Goal: Task Accomplishment & Management: Complete application form

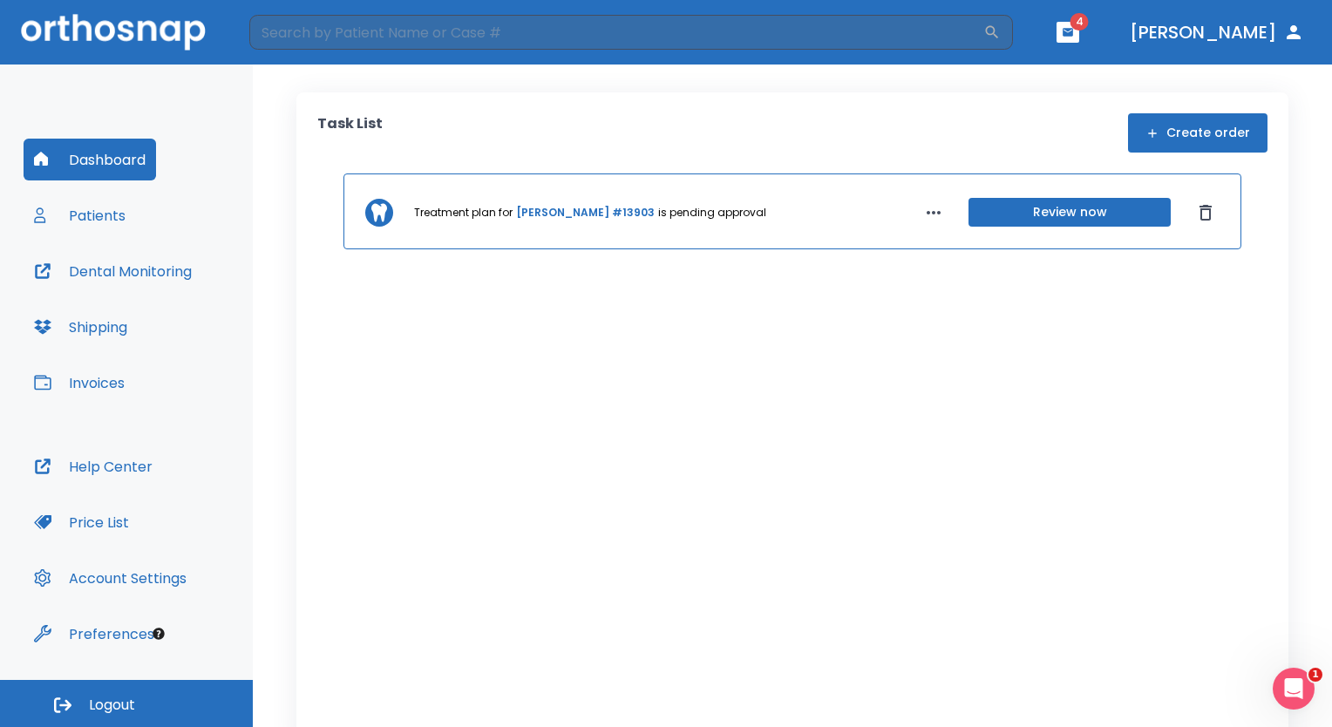
click at [1148, 30] on header "​ 4 [PERSON_NAME]" at bounding box center [666, 32] width 1332 height 65
click at [1080, 31] on button "button" at bounding box center [1068, 32] width 23 height 21
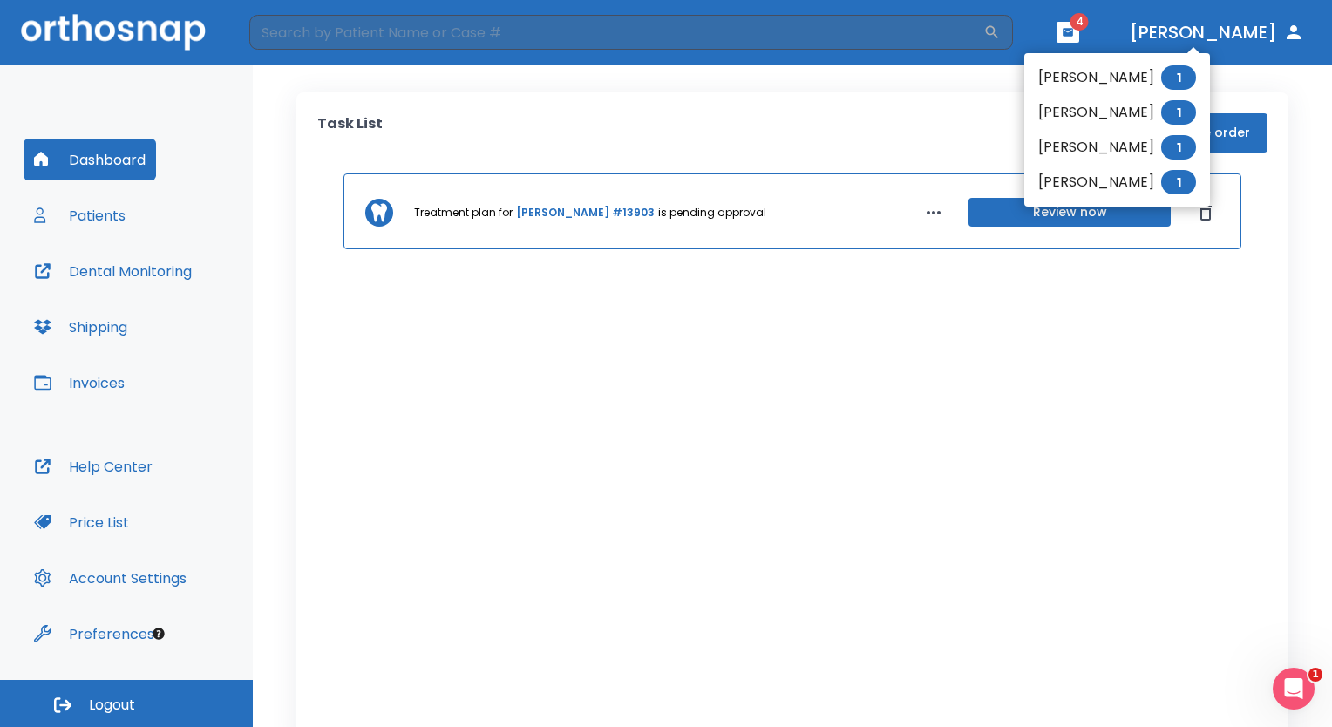
click at [1239, 86] on div at bounding box center [666, 363] width 1332 height 727
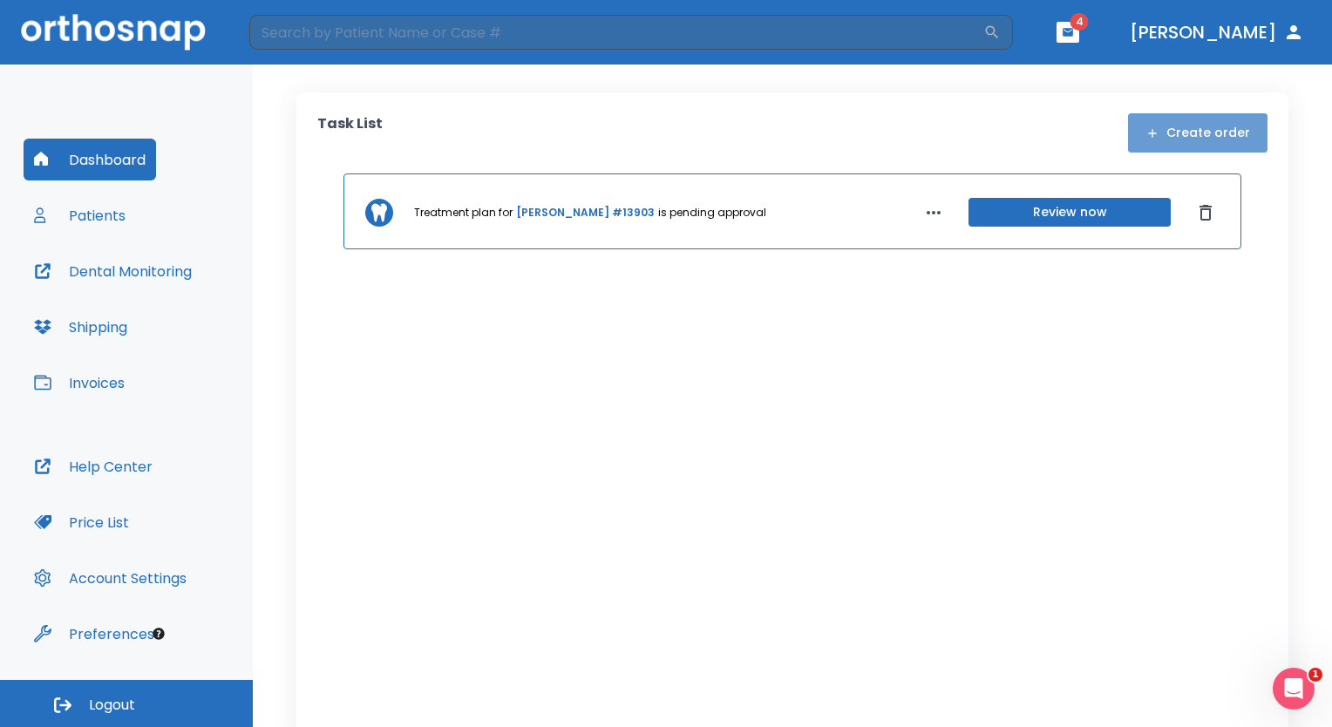
click at [1221, 120] on button "Create order" at bounding box center [1198, 132] width 140 height 39
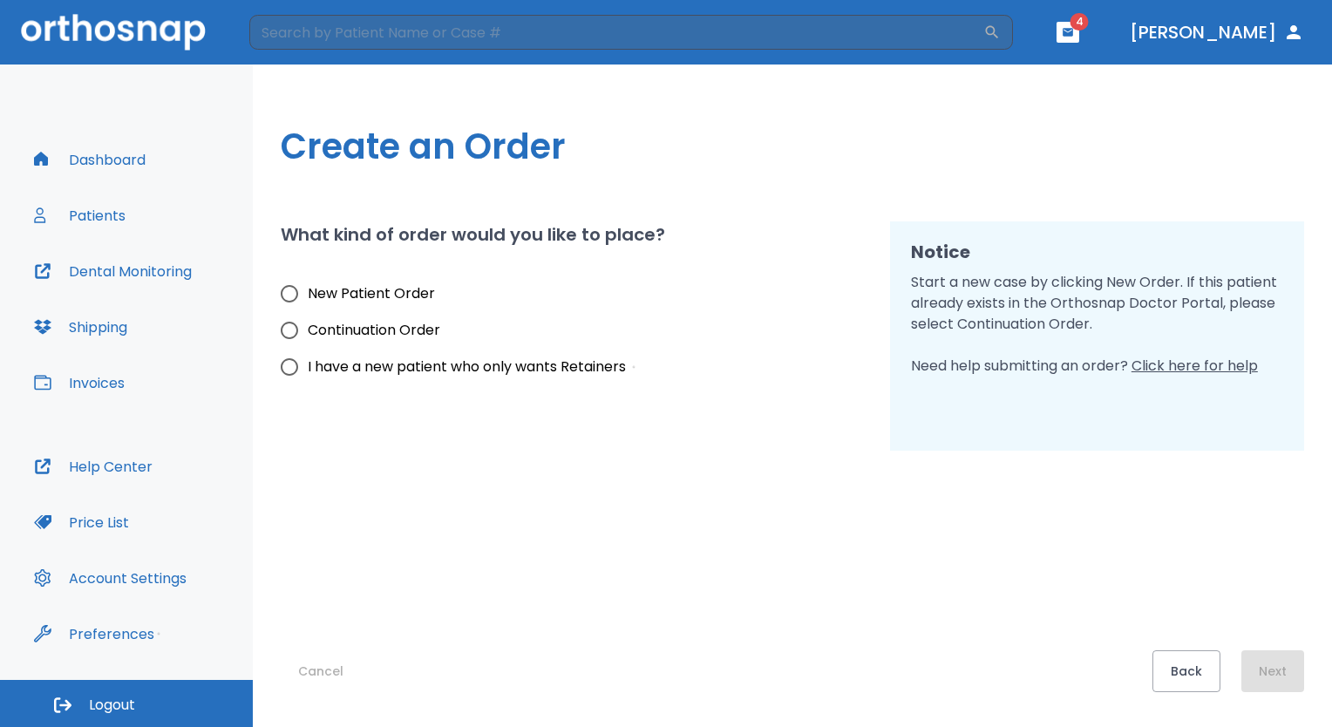
click at [374, 283] on span "New Patient Order" at bounding box center [371, 293] width 127 height 21
click at [308, 283] on input "New Patient Order" at bounding box center [289, 294] width 37 height 37
radio input "true"
click at [1270, 671] on button "Next" at bounding box center [1273, 672] width 63 height 42
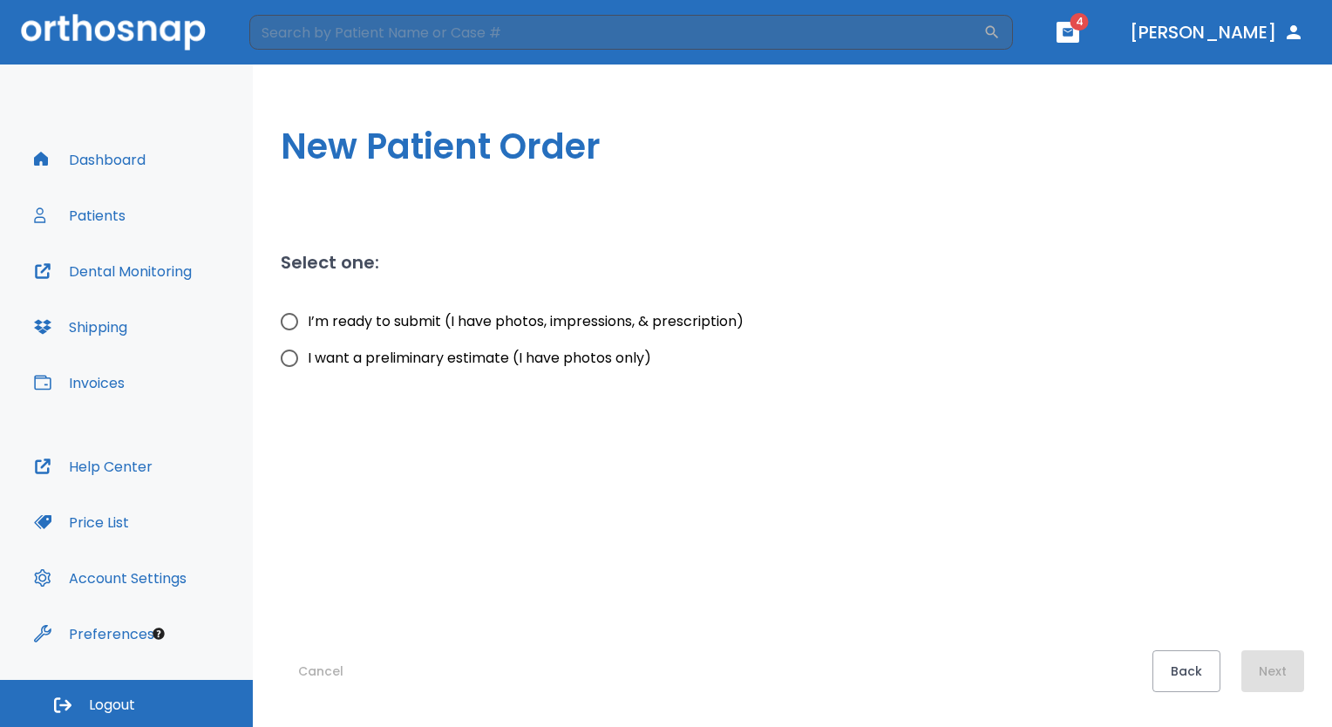
click at [680, 322] on span "I’m ready to submit (I have photos, impressions, & prescription)" at bounding box center [526, 321] width 436 height 21
click at [308, 322] on input "I’m ready to submit (I have photos, impressions, & prescription)" at bounding box center [289, 321] width 37 height 37
radio input "true"
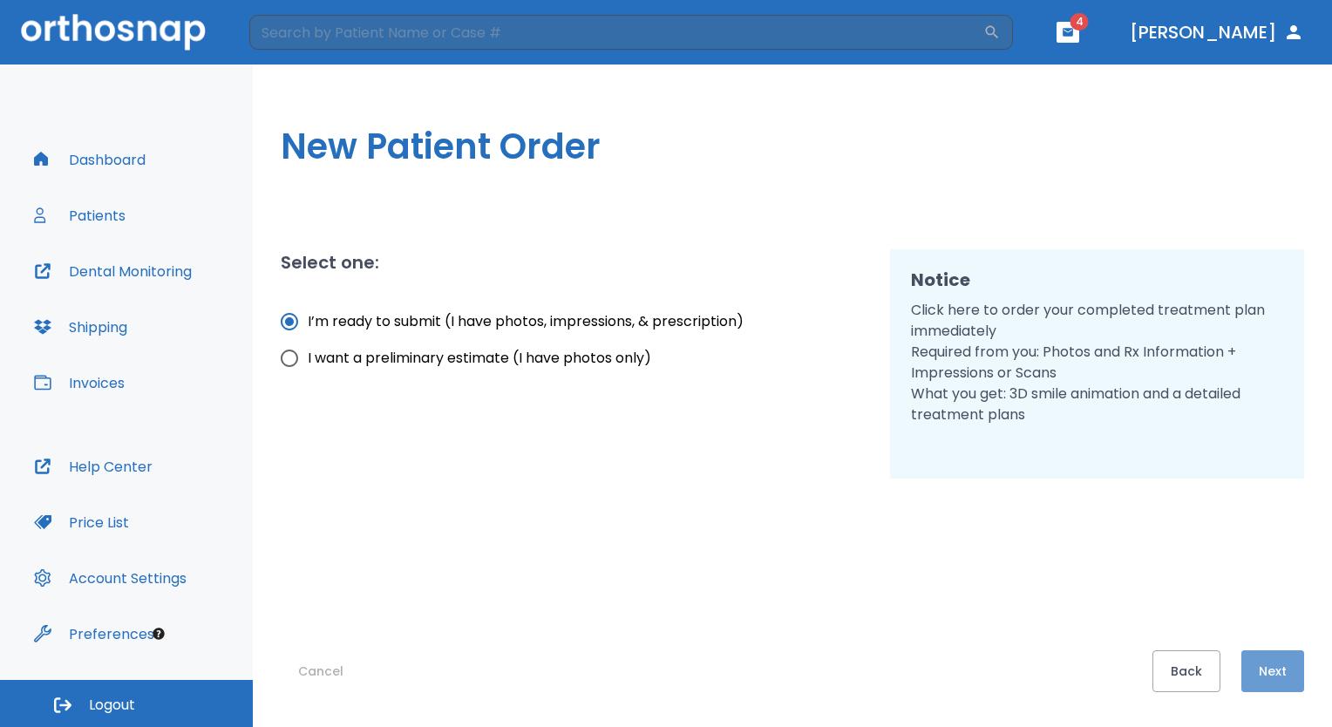
click at [1281, 672] on button "Next" at bounding box center [1273, 672] width 63 height 42
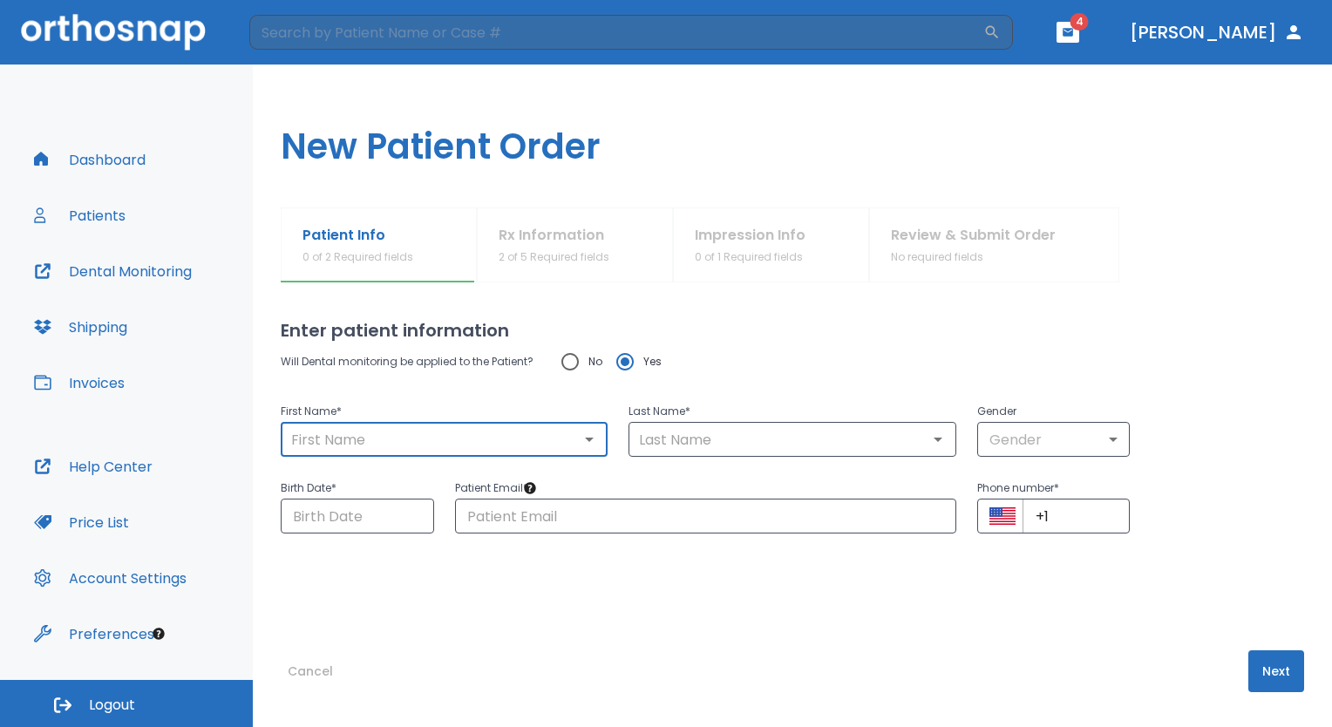
click at [388, 445] on input "text" at bounding box center [444, 439] width 317 height 24
click at [388, 445] on input "[PERSON_NAME]" at bounding box center [444, 439] width 317 height 24
type input "[PERSON_NAME]"
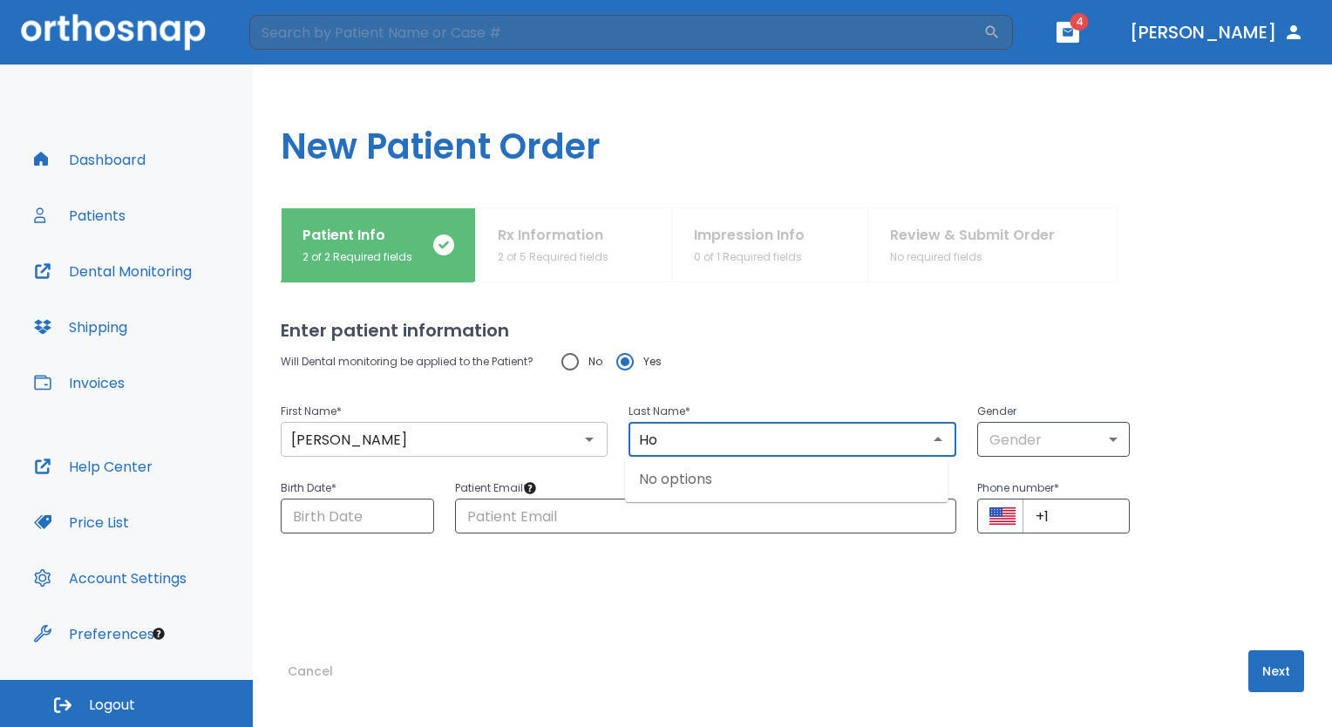
type input "Ho"
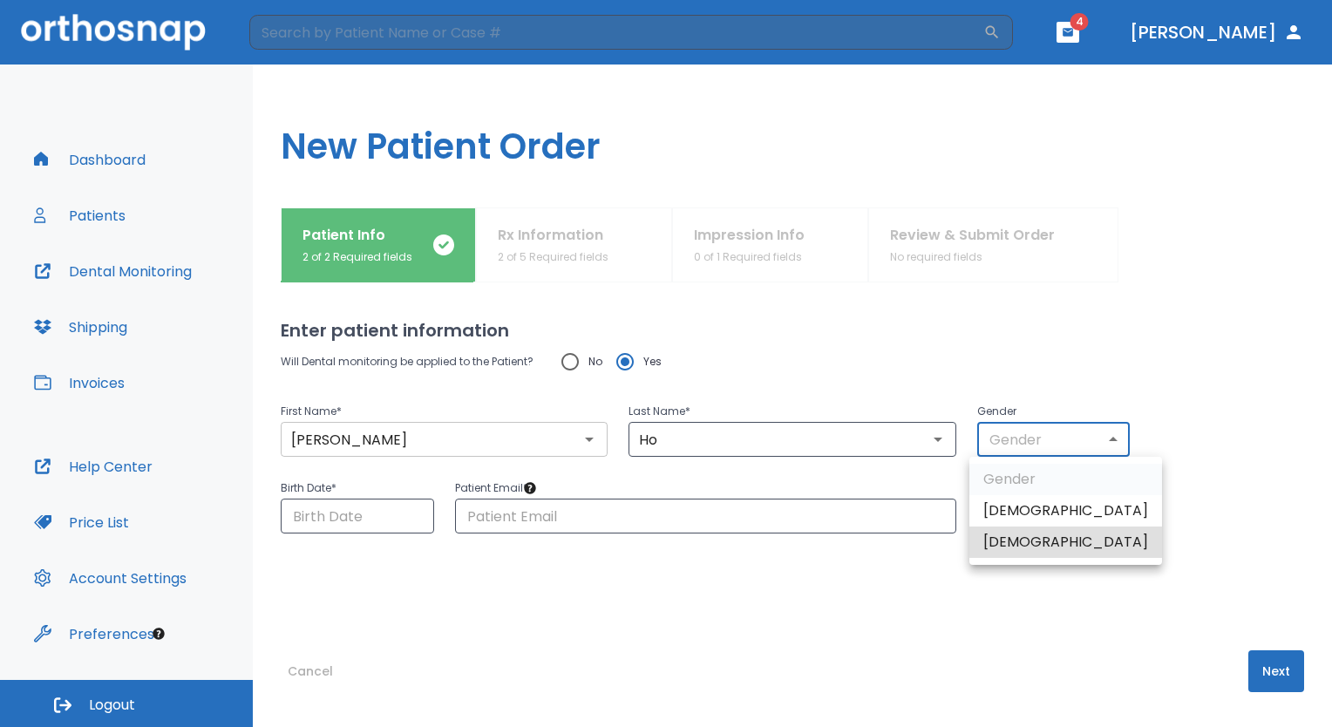
type input "0"
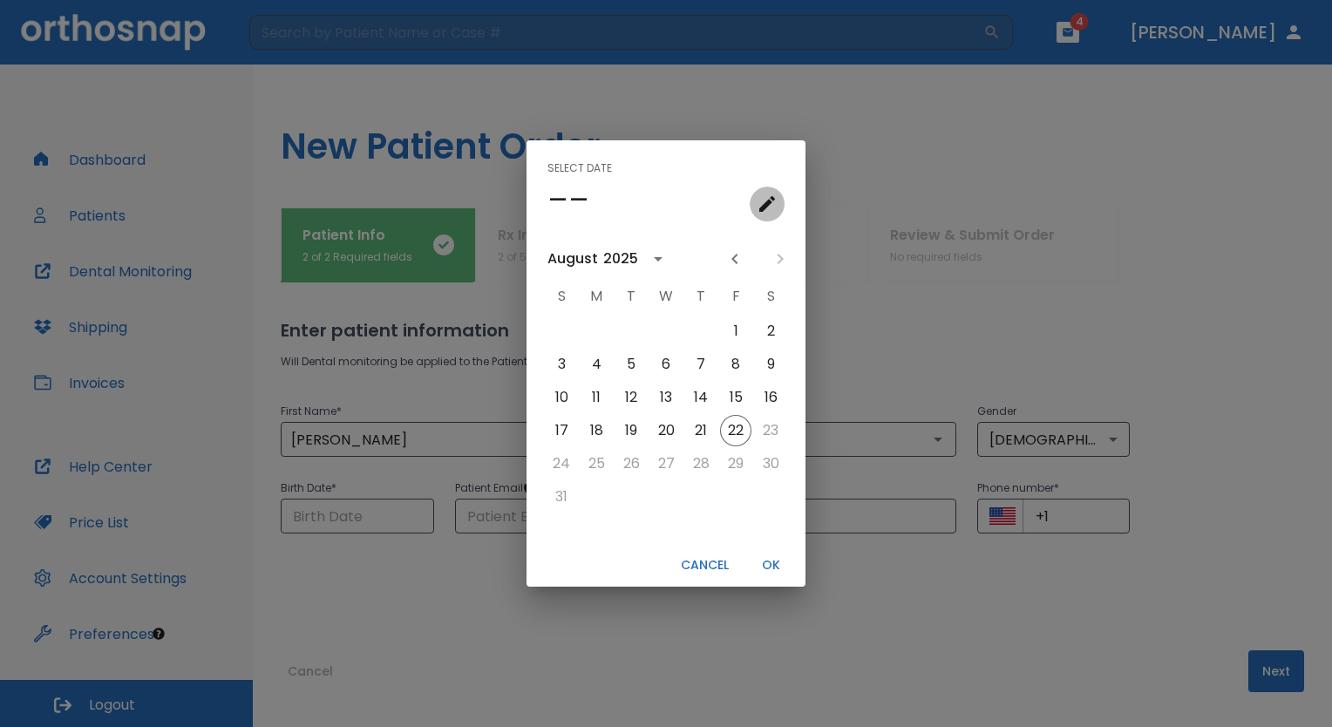
click at [765, 201] on icon "calendar view is open, go to text input view" at bounding box center [767, 204] width 21 height 21
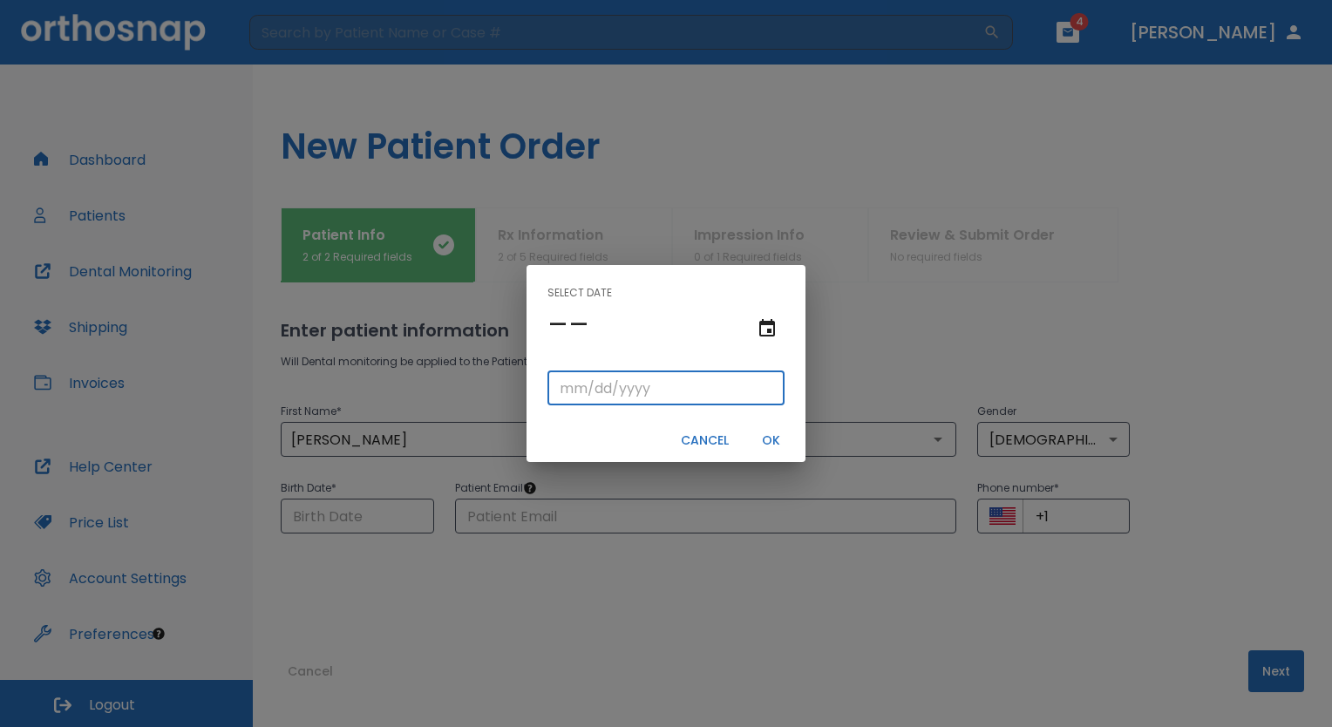
click at [631, 404] on input "tel" at bounding box center [666, 388] width 237 height 35
type input "11/05/"
type input "11/05/0002"
type input "11/05/2"
type input "11/05/0020"
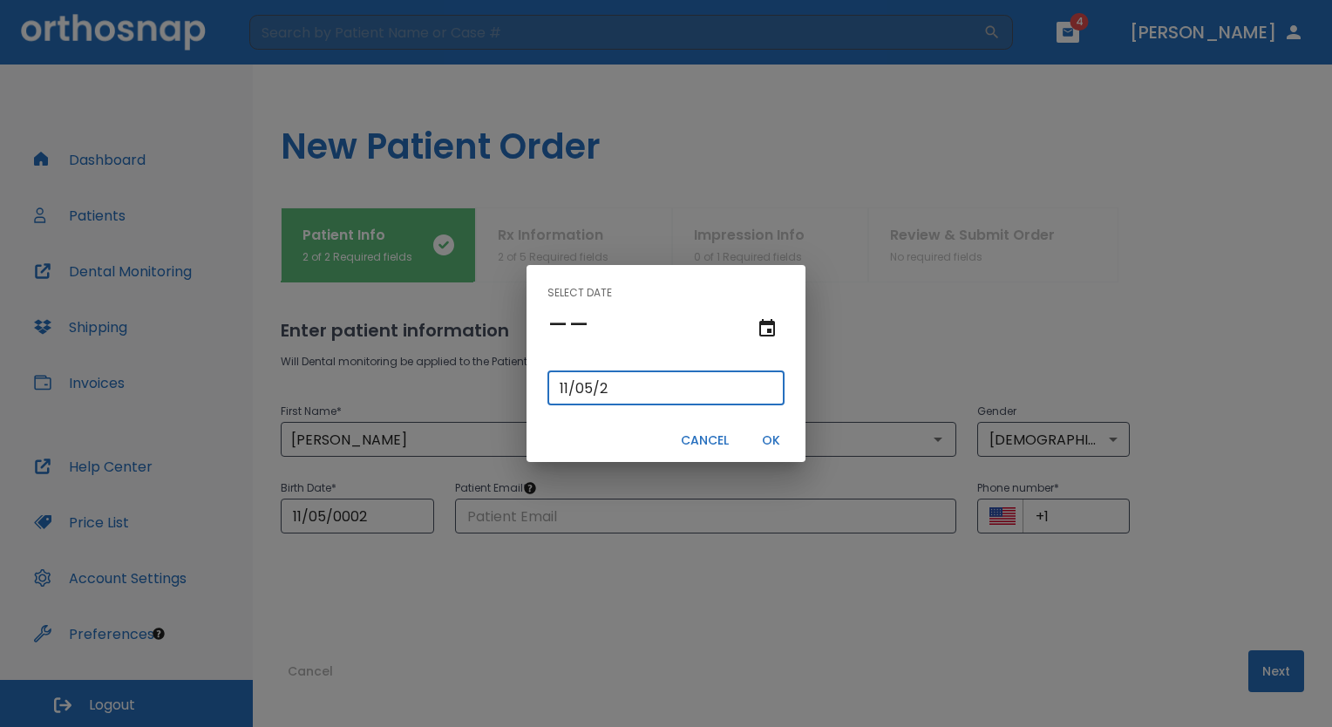
type input "[DATE]"
type input "11/05/0200"
type input "11/05/200"
type input "[DATE]"
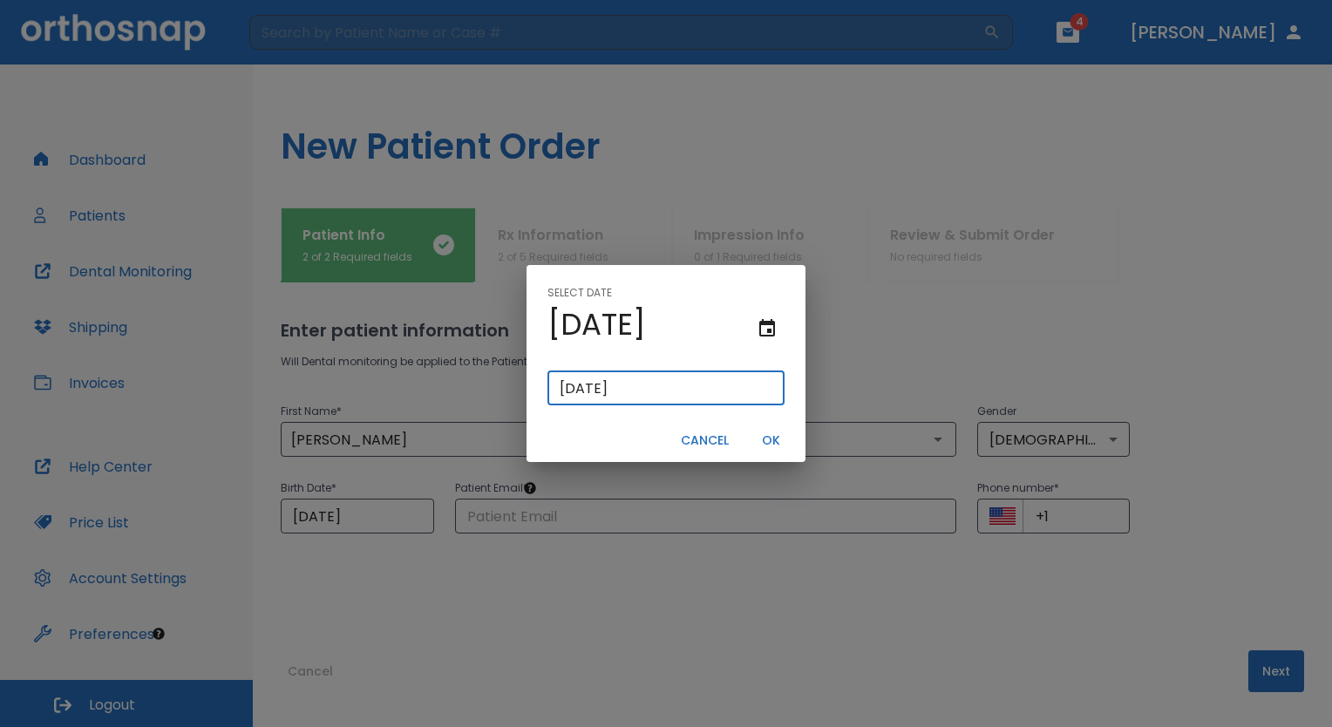
click at [760, 436] on button "OK" at bounding box center [771, 440] width 56 height 29
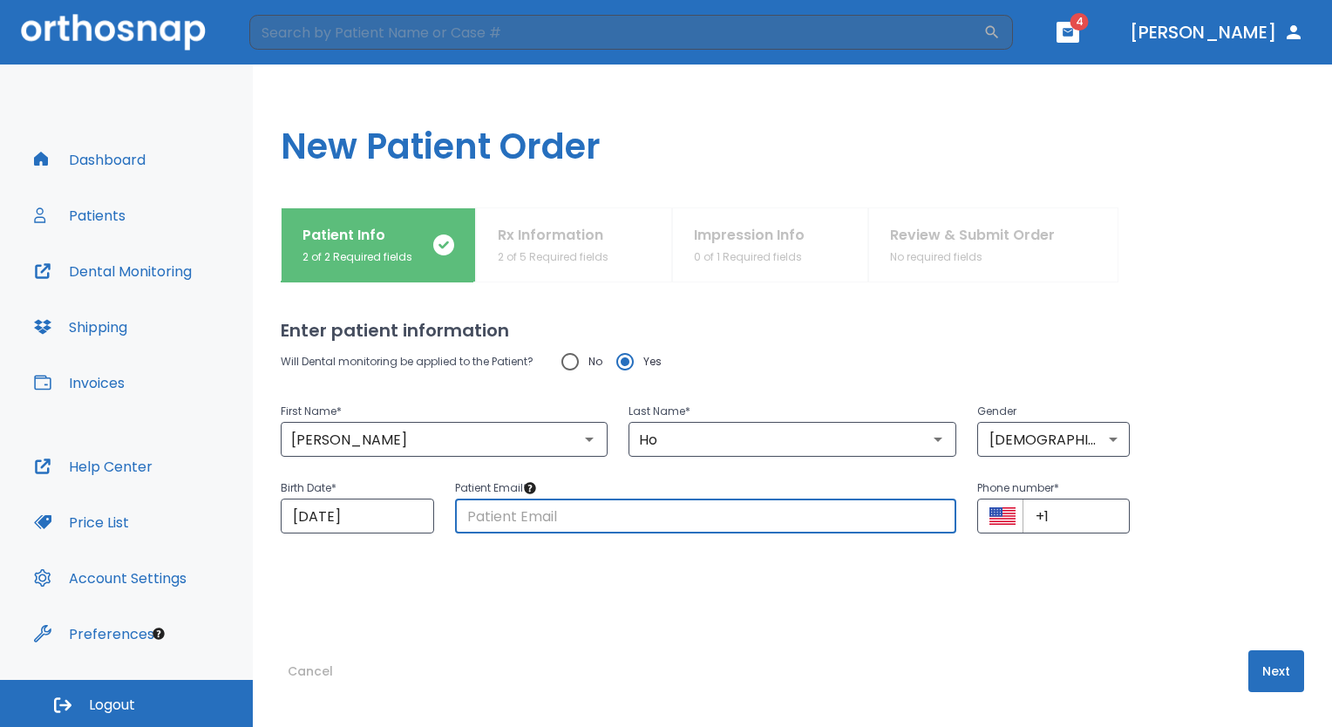
click at [635, 522] on input "text" at bounding box center [705, 516] width 501 height 35
type input "[EMAIL_ADDRESS][DOMAIN_NAME]"
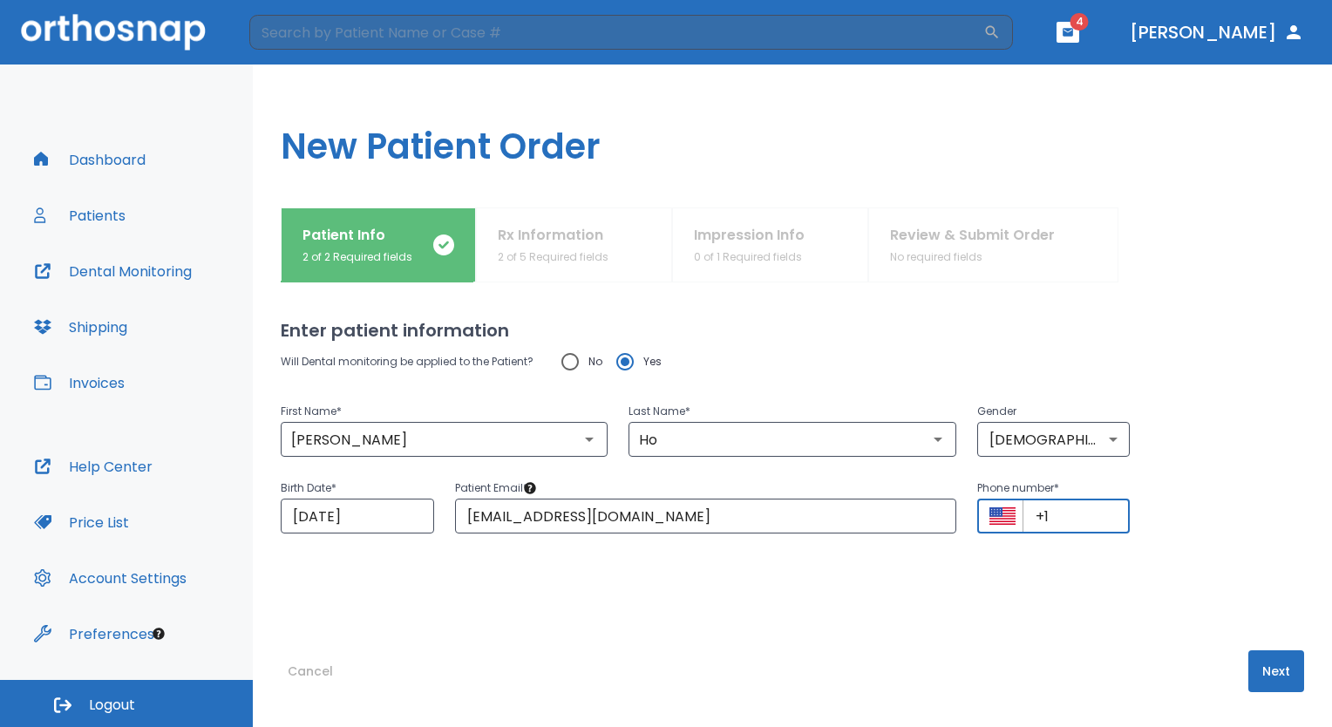
click at [1060, 519] on input "+1" at bounding box center [1077, 516] width 108 height 35
type input "[PHONE_NUMBER]"
click at [1217, 616] on div "Enter patient information Will Dental monitoring be applied to the Patient? No …" at bounding box center [793, 505] width 1024 height 445
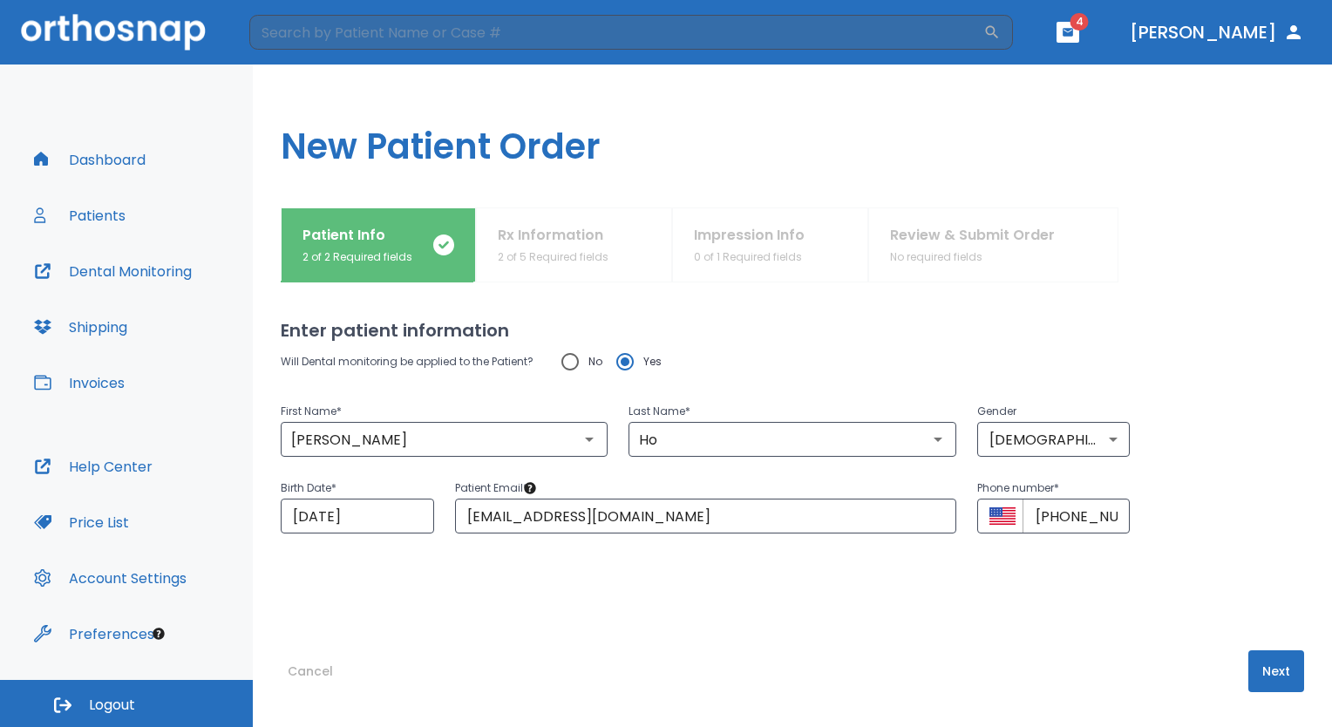
click at [1263, 669] on button "Next" at bounding box center [1277, 672] width 56 height 42
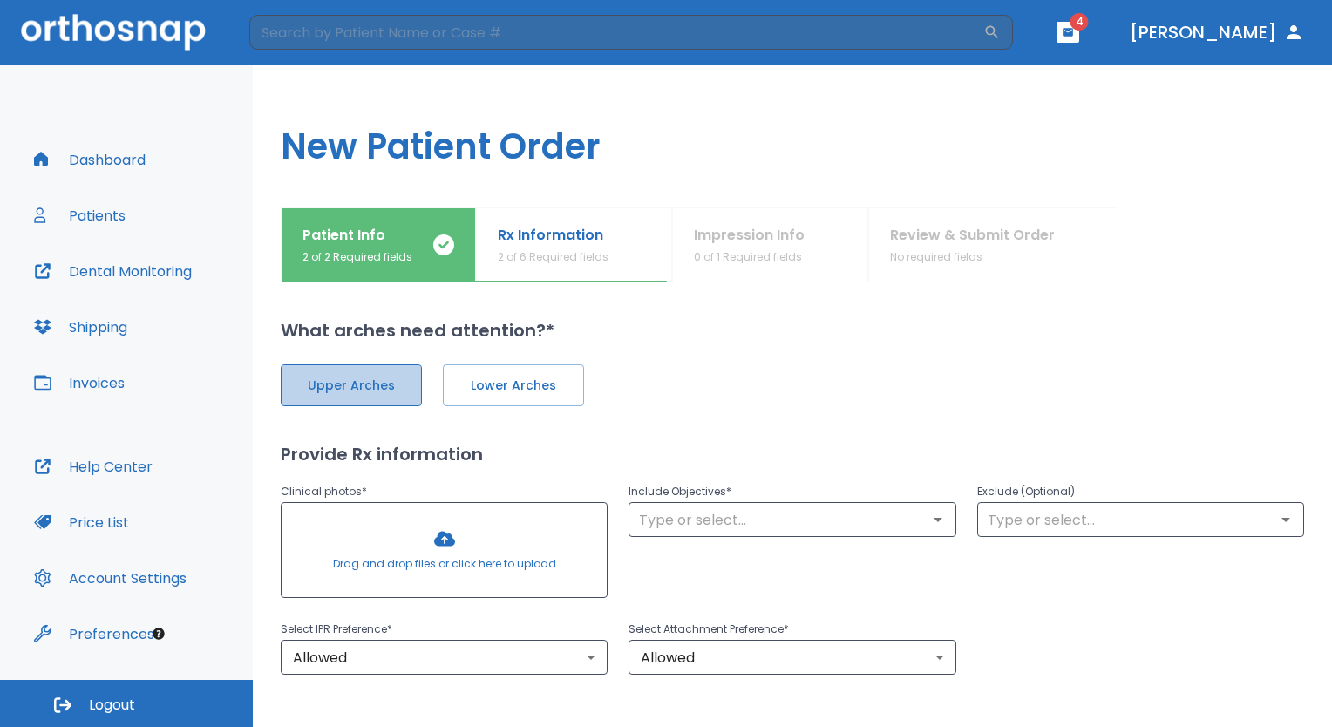
click at [392, 378] on span "Upper Arches" at bounding box center [351, 386] width 105 height 18
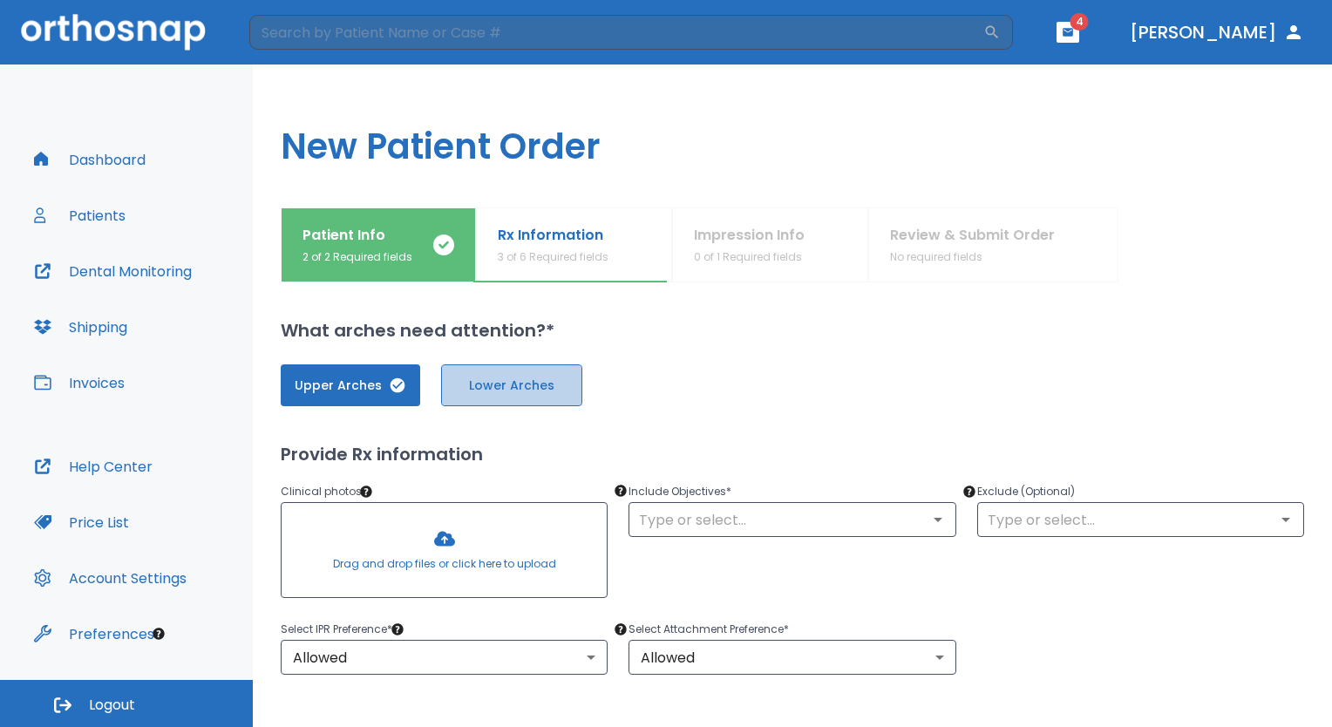
click at [494, 386] on span "Lower Arches" at bounding box center [512, 386] width 105 height 18
click at [480, 587] on div at bounding box center [444, 550] width 325 height 94
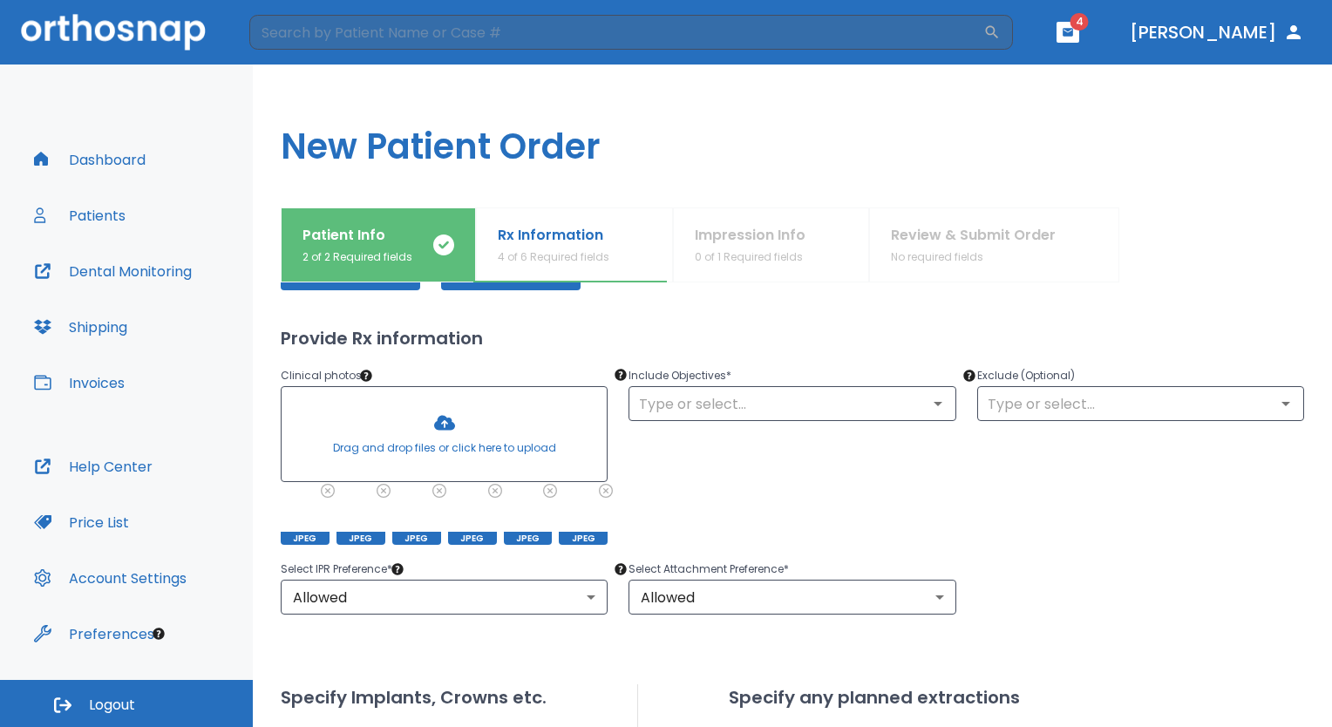
scroll to position [140, 0]
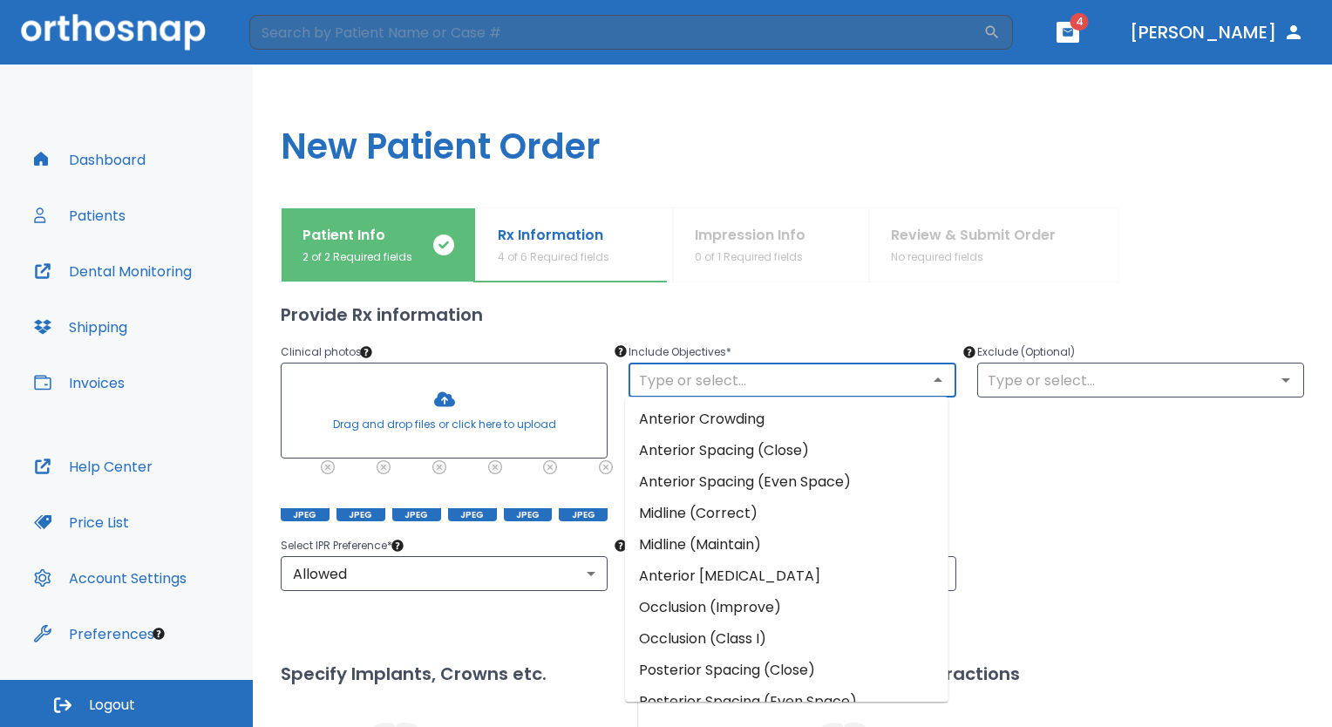
click at [803, 386] on input "text" at bounding box center [792, 380] width 317 height 24
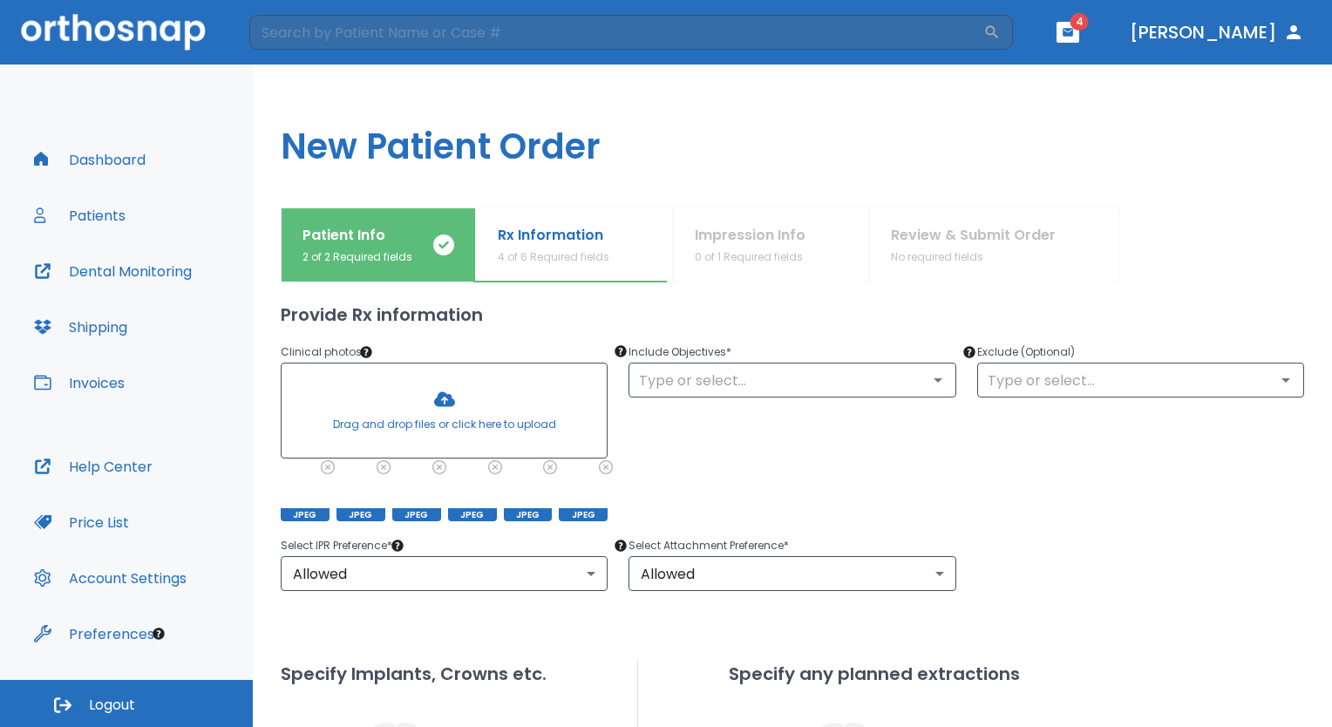
click at [970, 544] on div "Select IPR Preference * Allowed 1 ​ Select Attachment Preference * Allowed 1 ​" at bounding box center [782, 553] width 1045 height 77
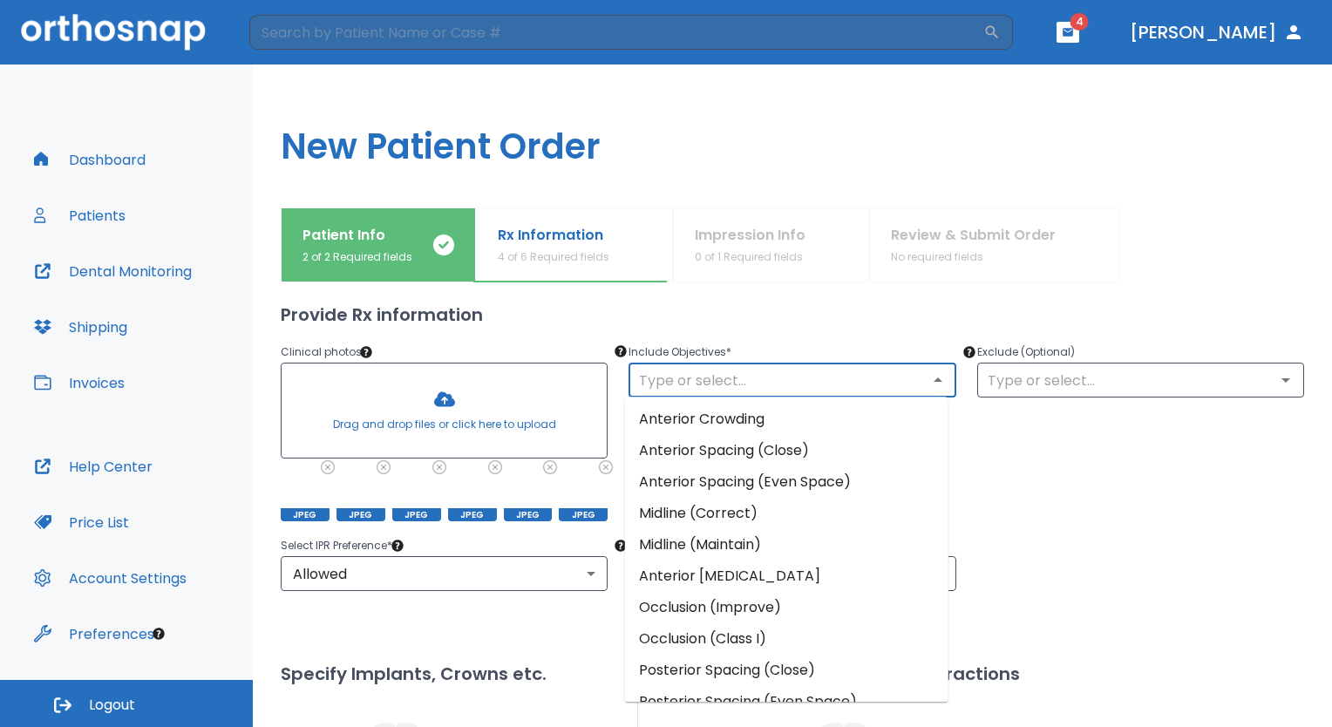
click at [781, 372] on input "text" at bounding box center [792, 380] width 317 height 24
click at [740, 418] on li "Anterior Crowding" at bounding box center [787, 419] width 324 height 31
click at [739, 382] on input "text" at bounding box center [792, 380] width 317 height 24
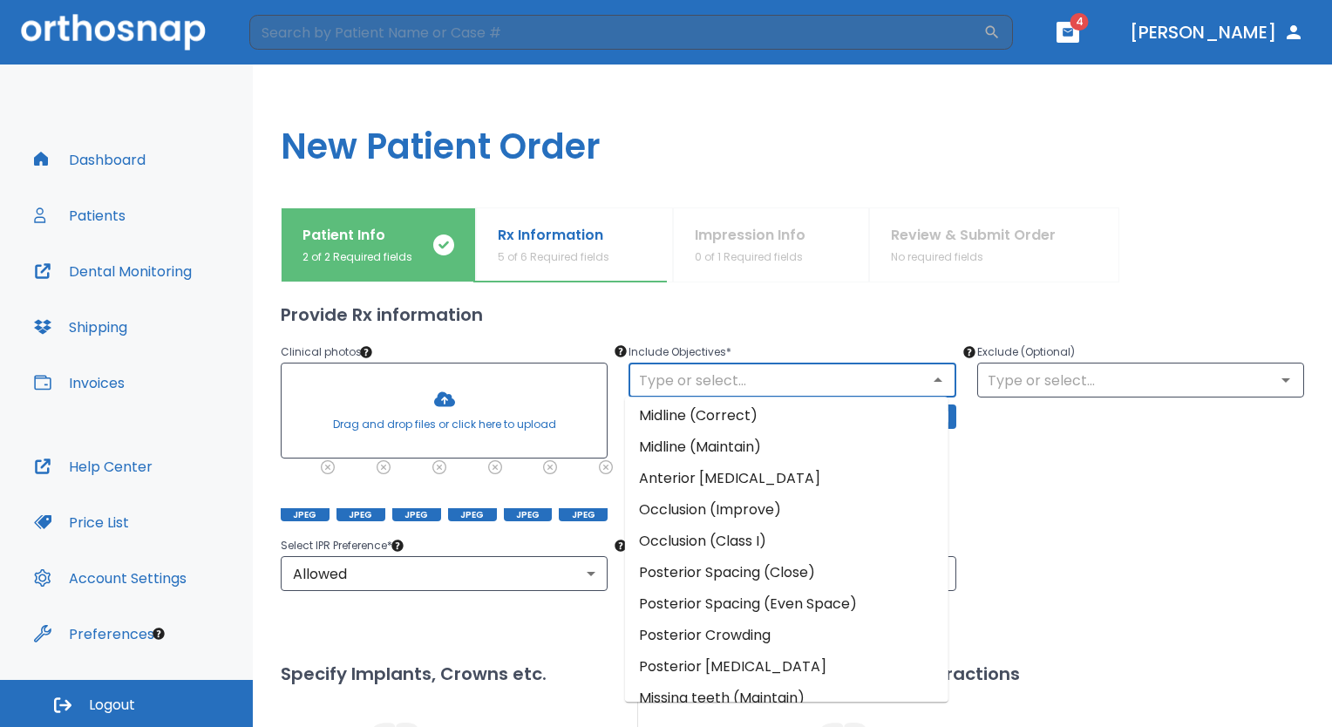
scroll to position [99, 0]
click at [782, 623] on li "Posterior Crowding" at bounding box center [787, 633] width 324 height 31
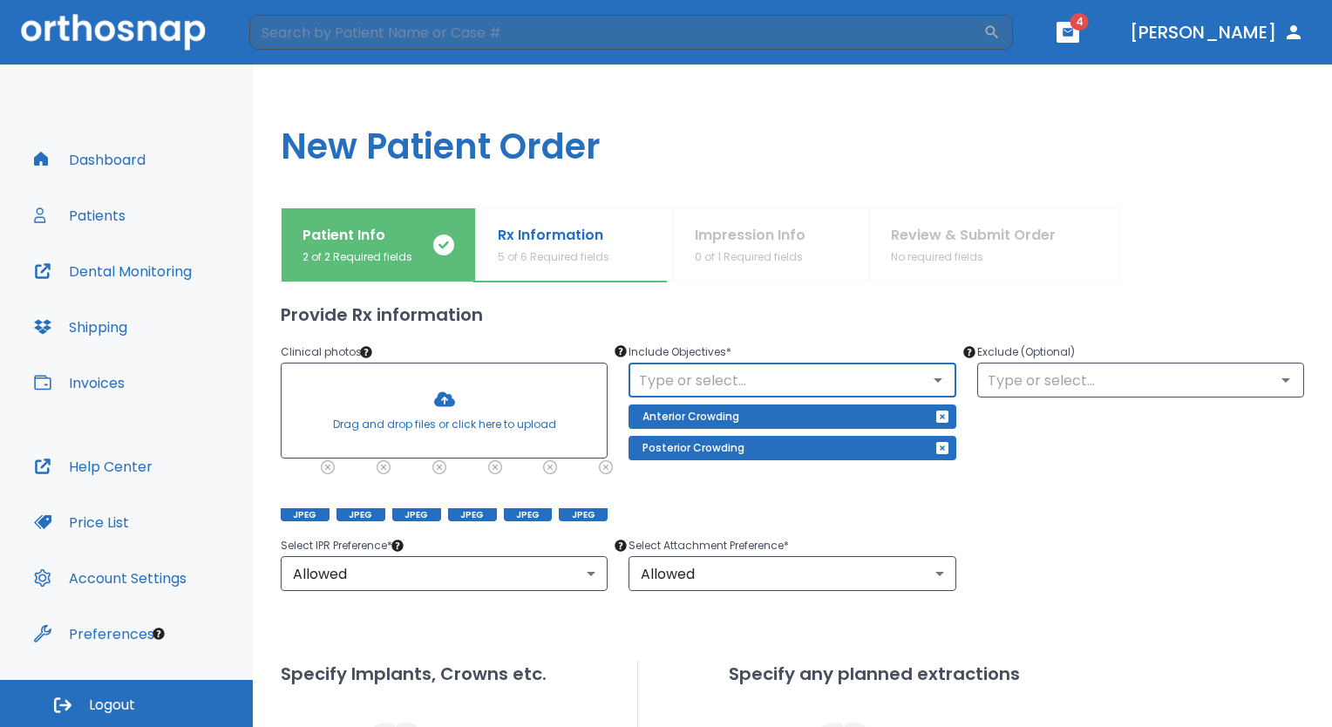
click at [1044, 498] on div "Exclude (Optional) ​" at bounding box center [1131, 421] width 348 height 201
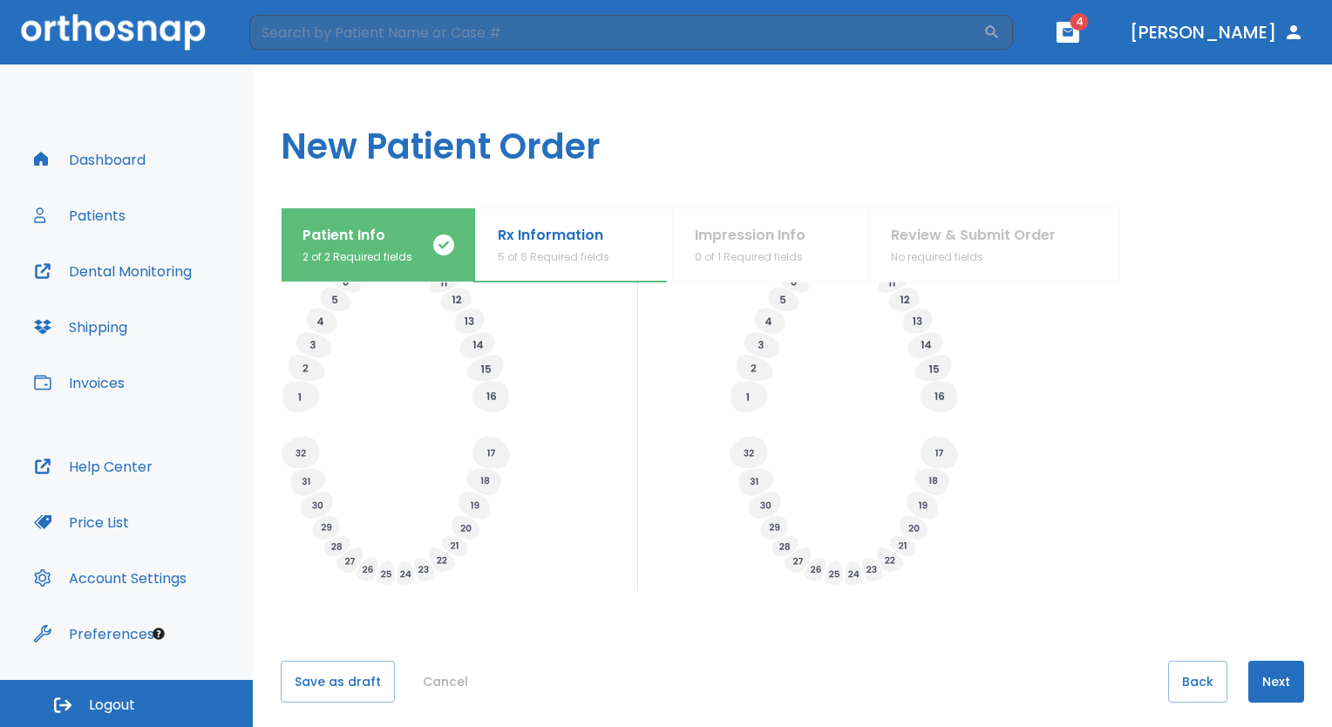
scroll to position [620, 0]
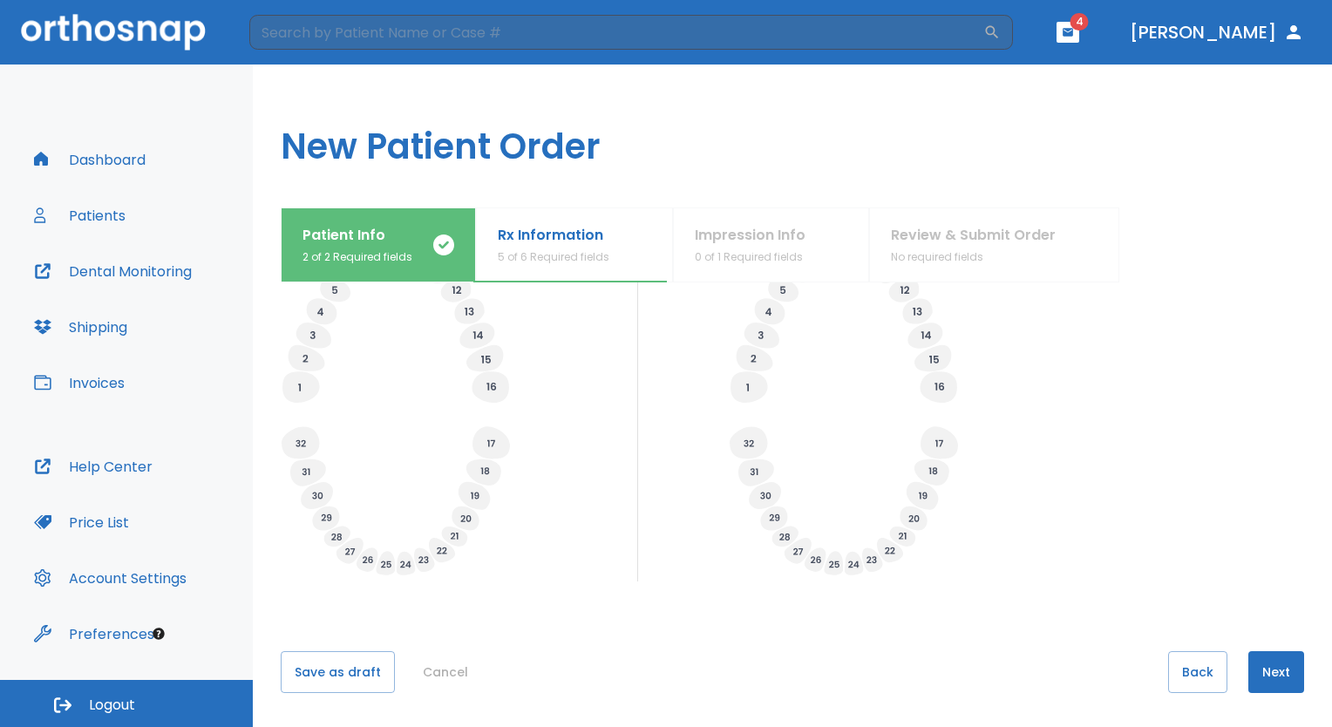
click at [1274, 656] on button "Next" at bounding box center [1277, 672] width 56 height 42
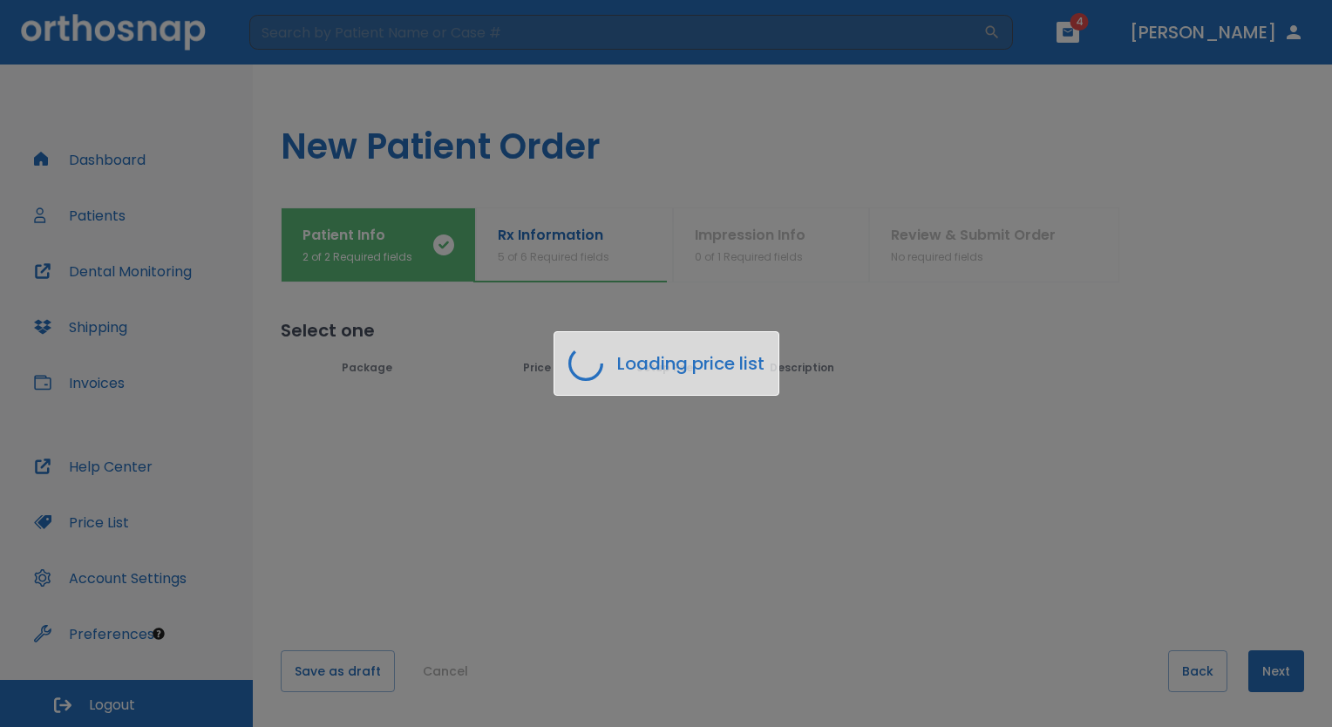
scroll to position [0, 0]
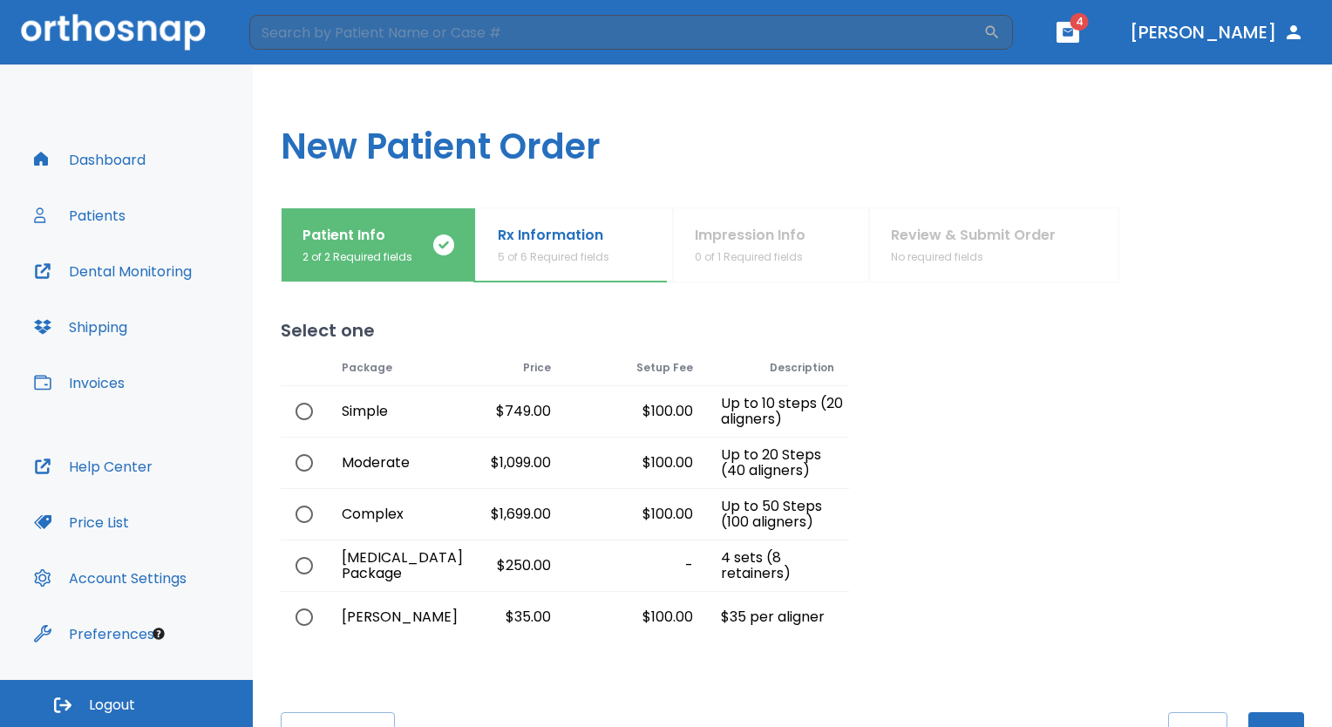
click at [403, 505] on div "Complex" at bounding box center [375, 514] width 95 height 51
click at [307, 511] on input "radio" at bounding box center [304, 514] width 37 height 37
radio input "true"
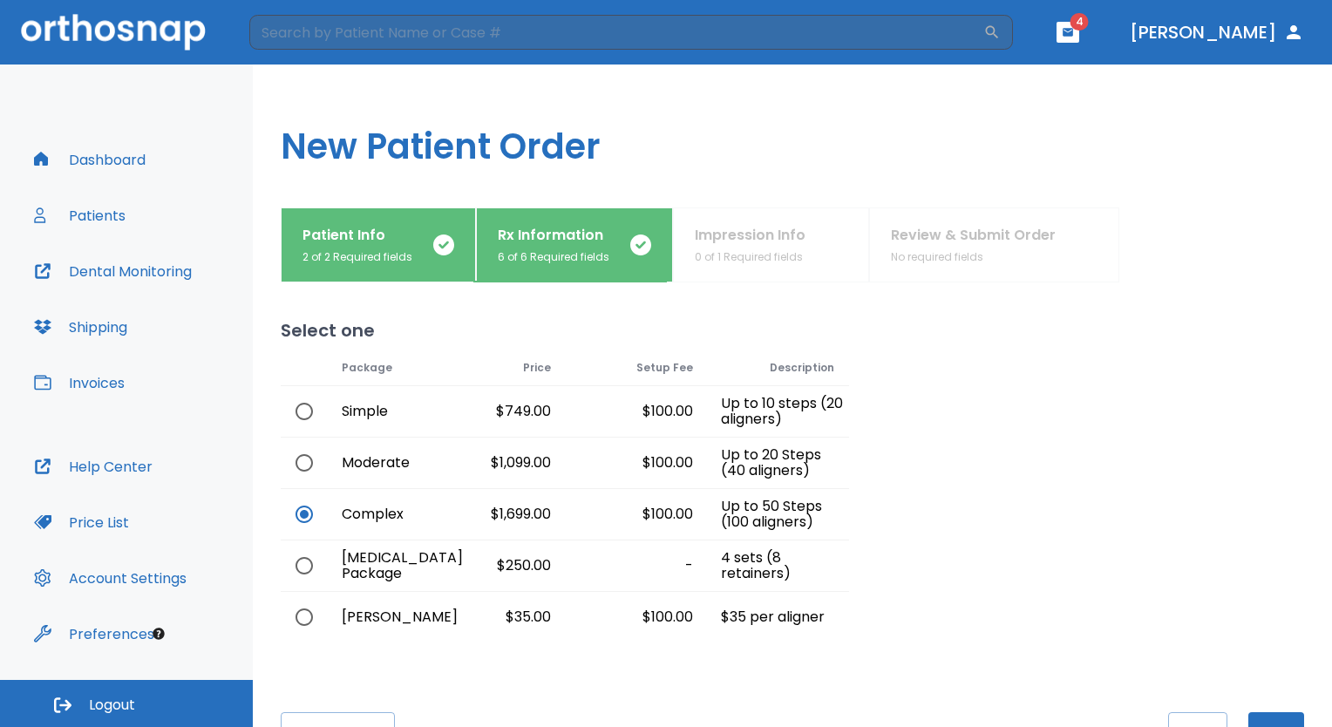
drag, startPoint x: 1268, startPoint y: 706, endPoint x: 1256, endPoint y: 717, distance: 16.1
click at [1256, 717] on div "Select one Loading price list Package Price Setup Fee Description Simple $749.0…" at bounding box center [793, 505] width 1024 height 445
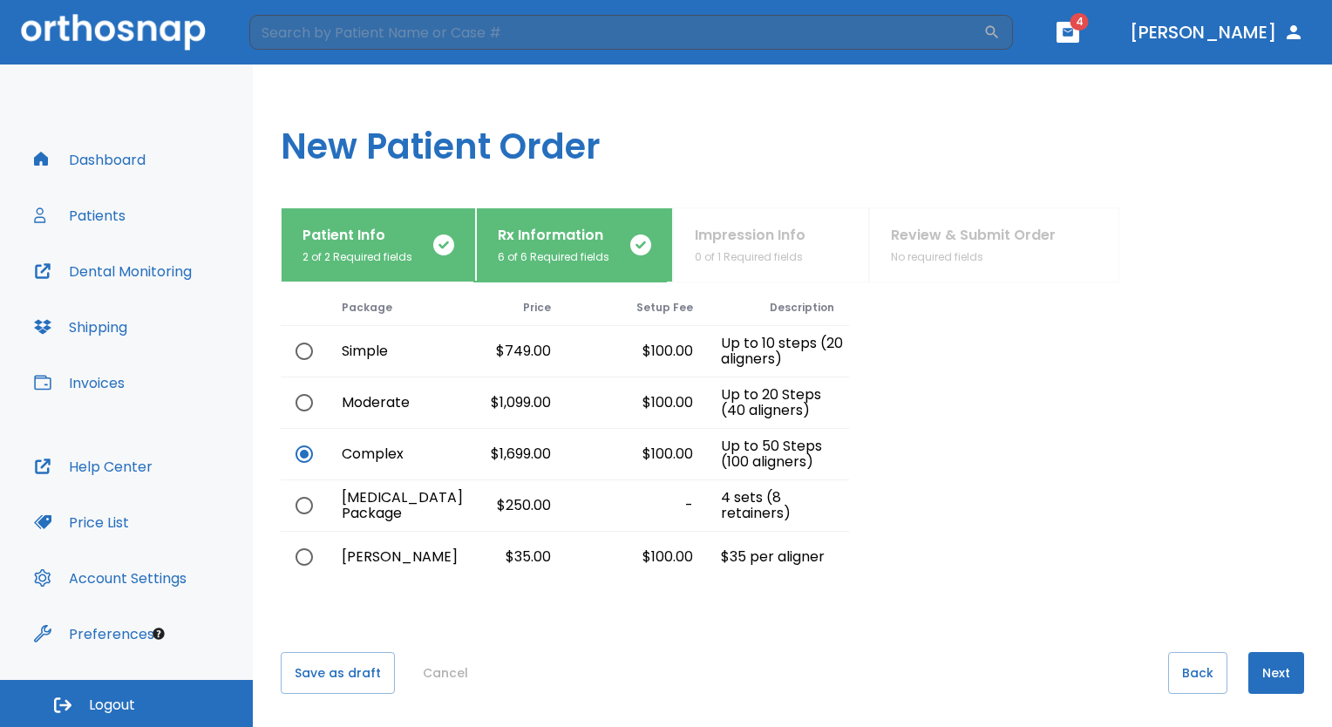
click at [1285, 660] on button "Next" at bounding box center [1277, 673] width 56 height 42
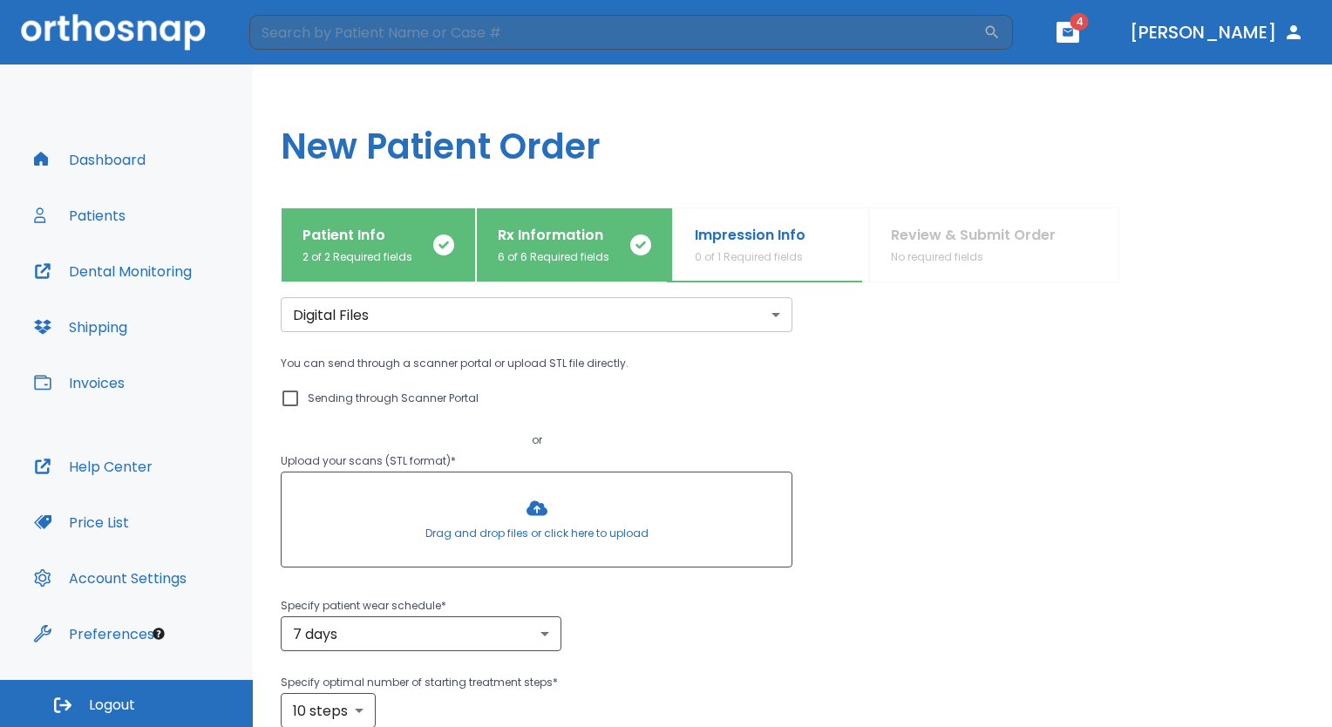
scroll to position [0, 0]
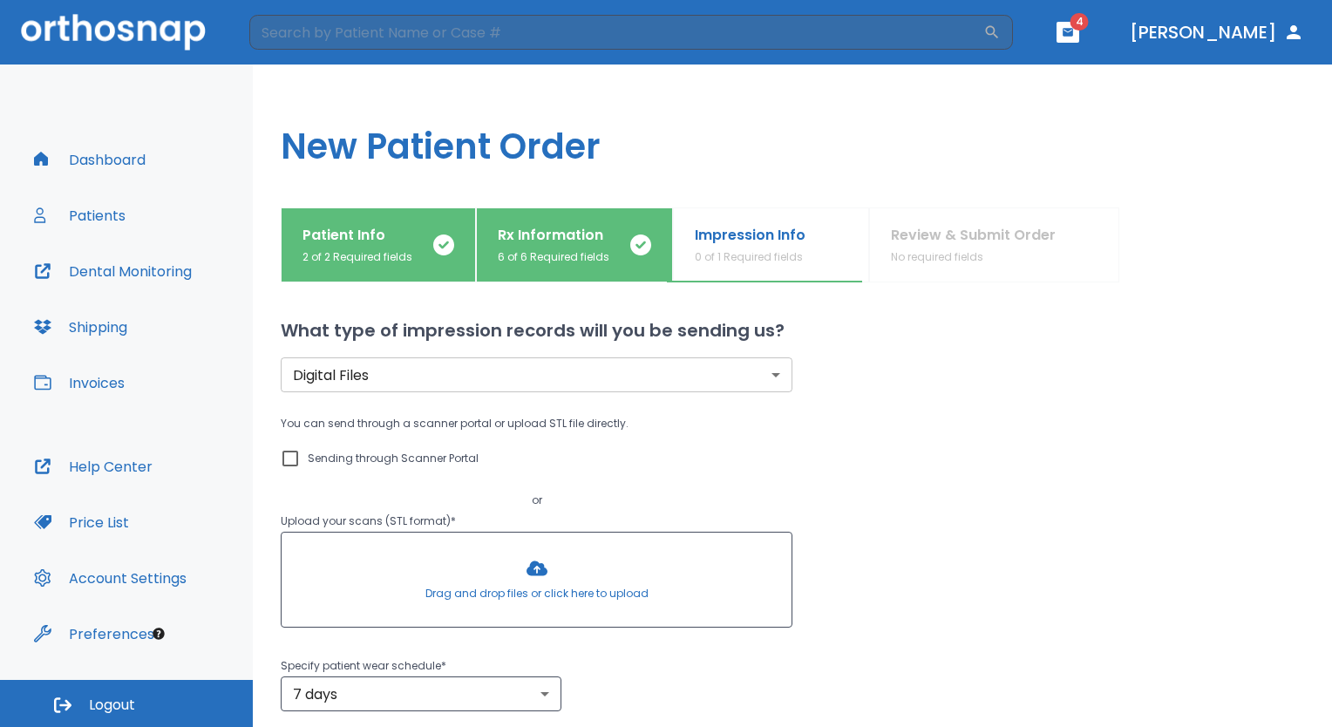
click at [385, 452] on p "Sending through Scanner Portal" at bounding box center [393, 458] width 171 height 21
click at [301, 452] on input "Sending through Scanner Portal" at bounding box center [290, 458] width 21 height 21
checkbox input "true"
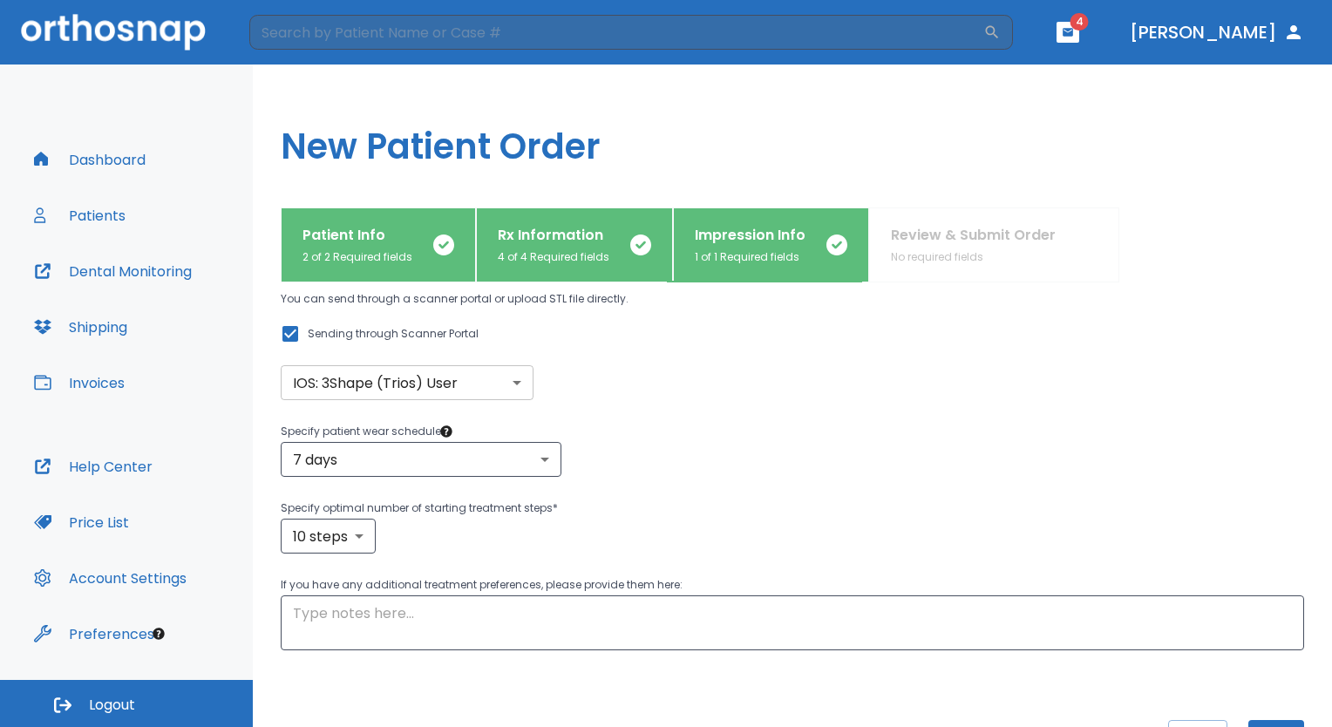
scroll to position [194, 0]
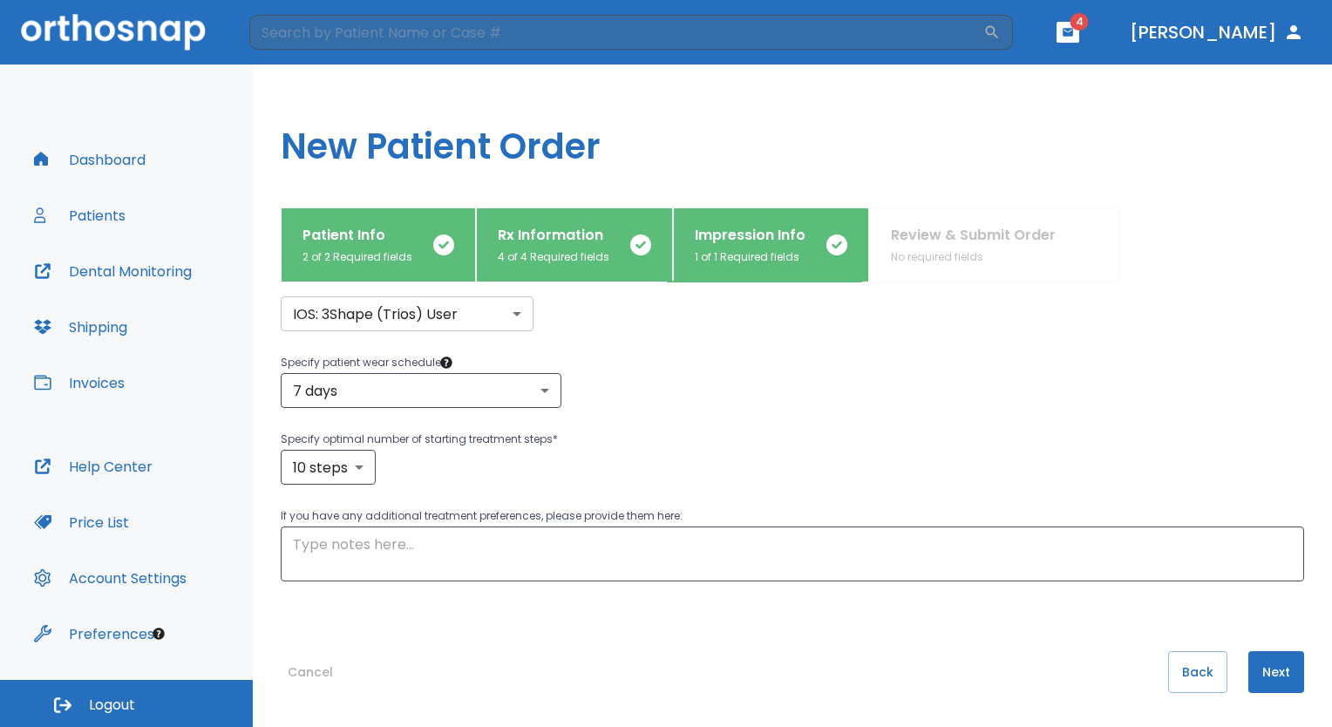
drag, startPoint x: 1155, startPoint y: 671, endPoint x: 1242, endPoint y: 668, distance: 86.4
click at [1242, 668] on div "Cancel Back Next" at bounding box center [793, 689] width 1024 height 77
click at [1249, 668] on button "Next" at bounding box center [1277, 672] width 56 height 42
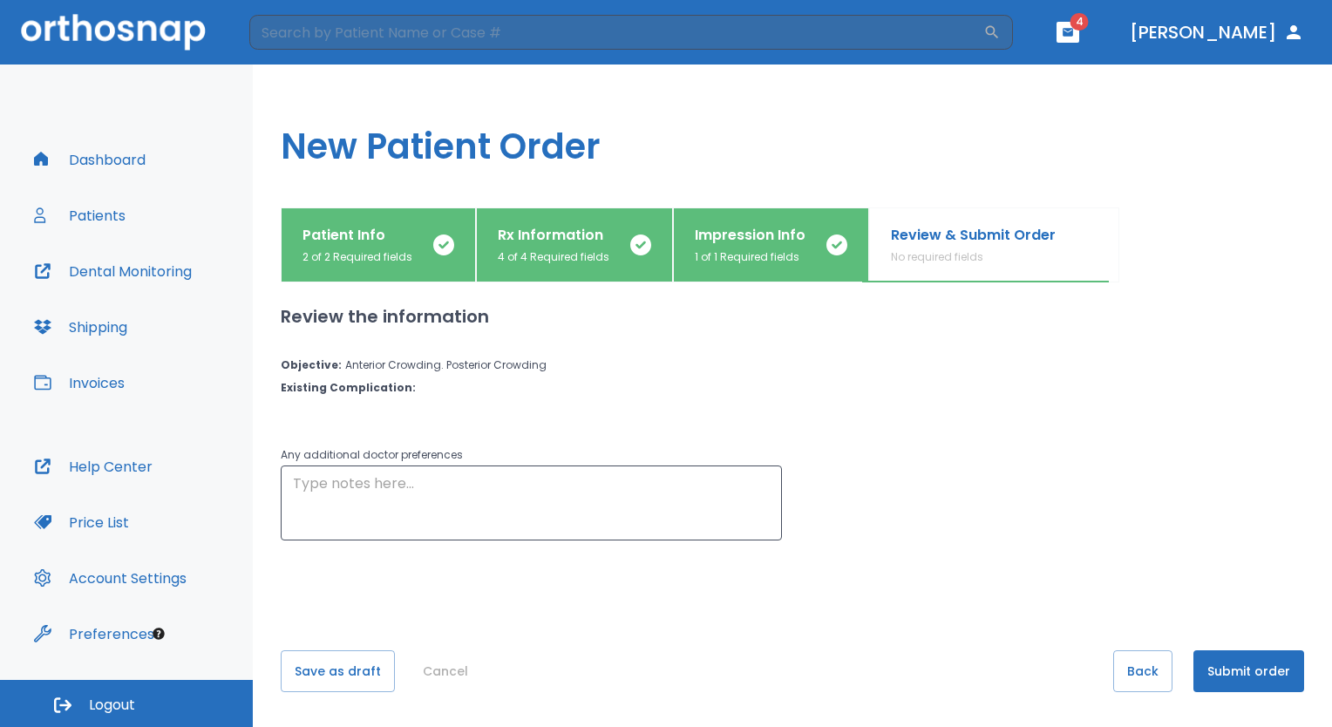
click at [1242, 668] on button "Submit order" at bounding box center [1249, 672] width 111 height 42
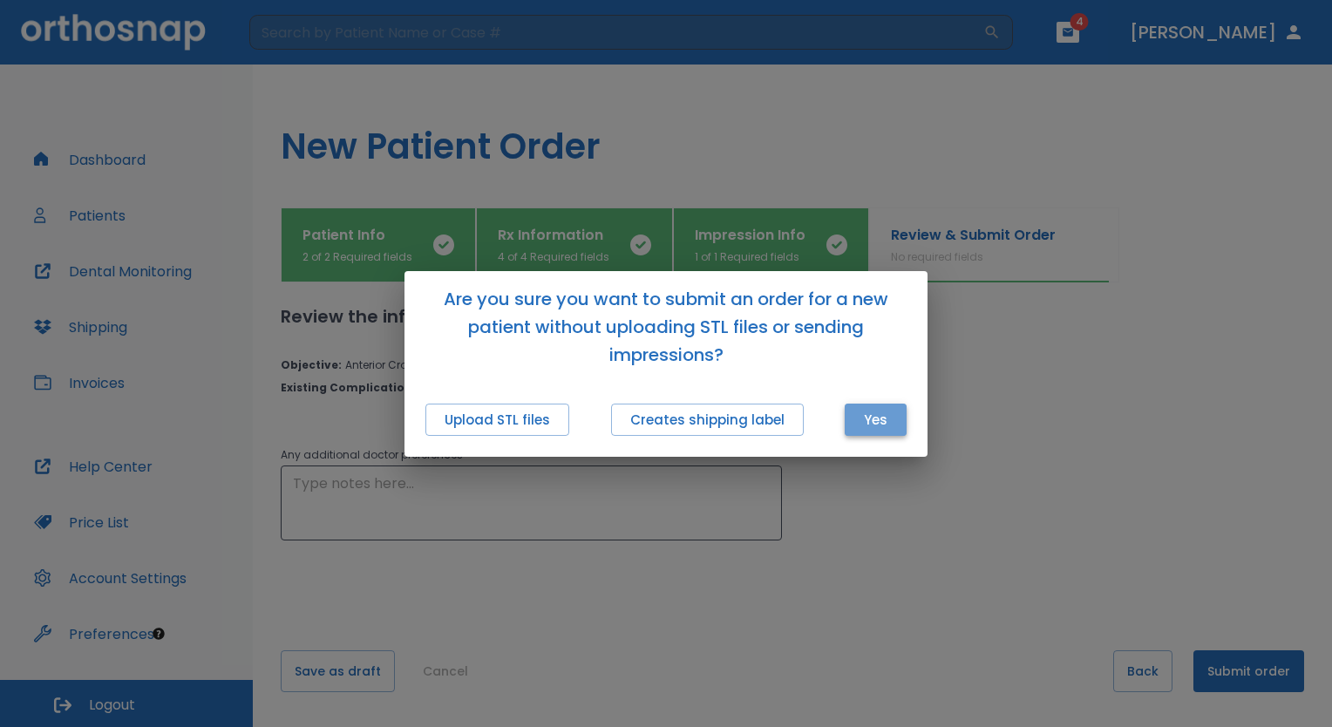
click at [886, 417] on button "Yes" at bounding box center [876, 420] width 62 height 32
